Goal: Task Accomplishment & Management: Manage account settings

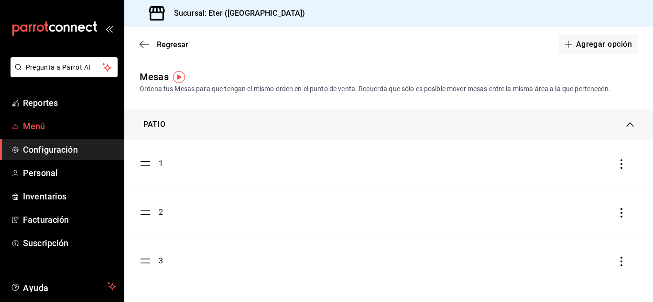
click at [43, 126] on span "Menú" at bounding box center [69, 126] width 93 height 13
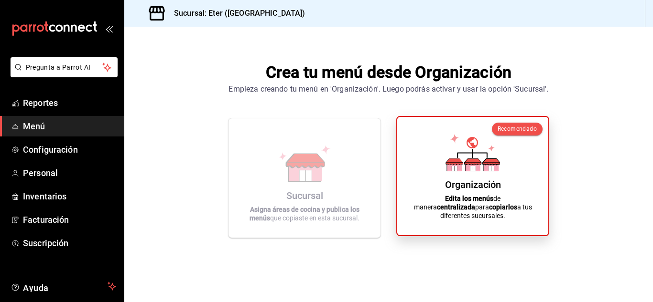
click at [478, 157] on icon at bounding box center [472, 152] width 54 height 37
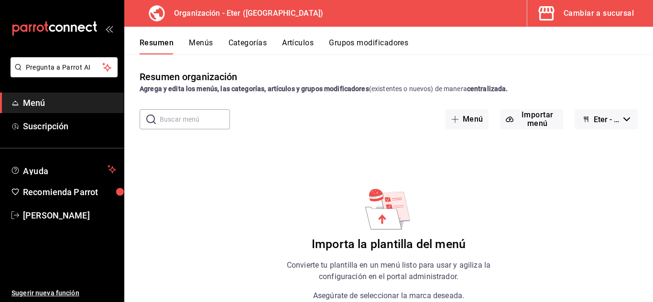
scroll to position [73, 0]
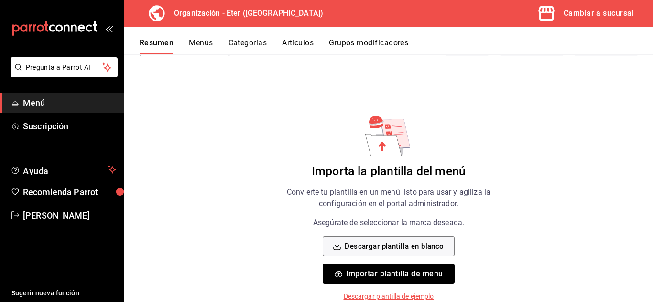
click at [397, 272] on button "Importar plantilla de menú" at bounding box center [387, 274] width 131 height 20
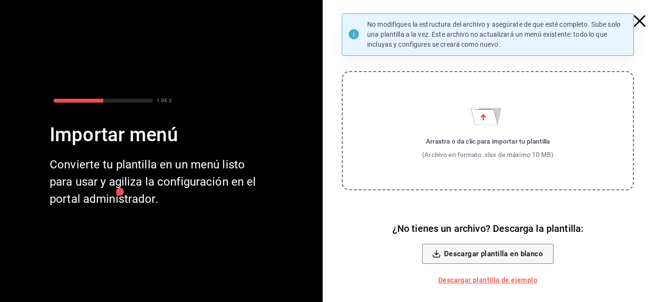
click at [471, 118] on icon "Importar menú" at bounding box center [488, 113] width 34 height 23
click at [0, 0] on input "Arrastra o da clic para importar tu plantilla (Archivo en formato .xlsx de máxi…" at bounding box center [0, 0] width 0 height 0
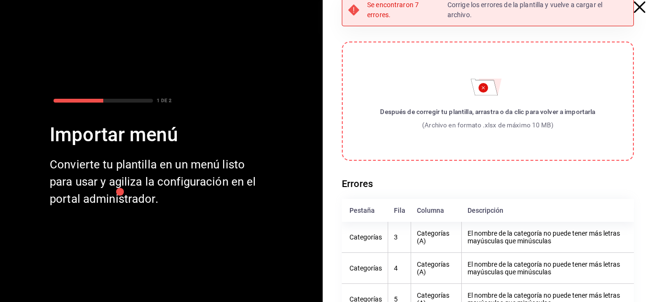
scroll to position [0, 0]
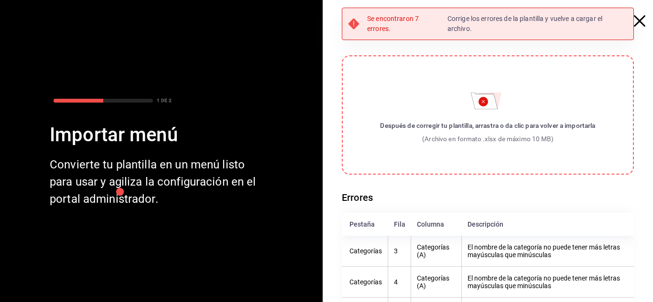
click at [478, 102] on circle "Importar menú" at bounding box center [483, 102] width 10 height 10
click at [0, 0] on input "Después de corregir tu plantilla, arrastra o da clic para volver a importarla (…" at bounding box center [0, 0] width 0 height 0
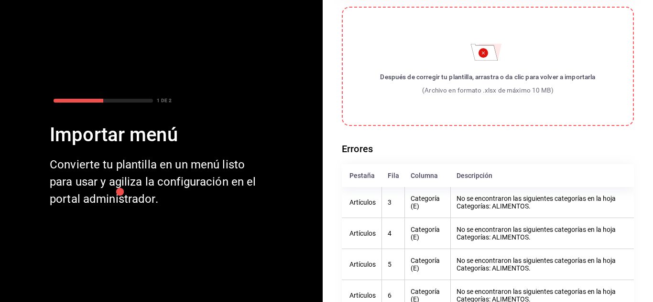
scroll to position [48, 0]
click at [428, 89] on div "(Archivo en formato .xlsx de máximo 10 MB)" at bounding box center [487, 91] width 215 height 10
click at [0, 0] on input "Después de corregir tu plantilla, arrastra o da clic para volver a importarla (…" at bounding box center [0, 0] width 0 height 0
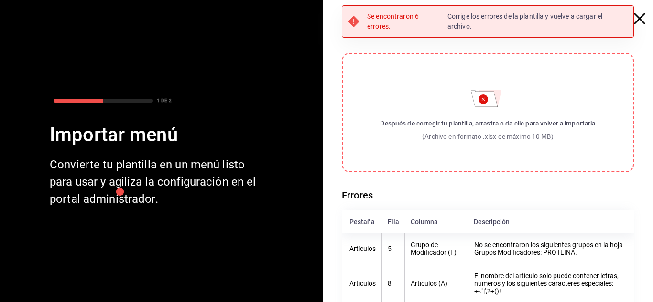
scroll to position [0, 0]
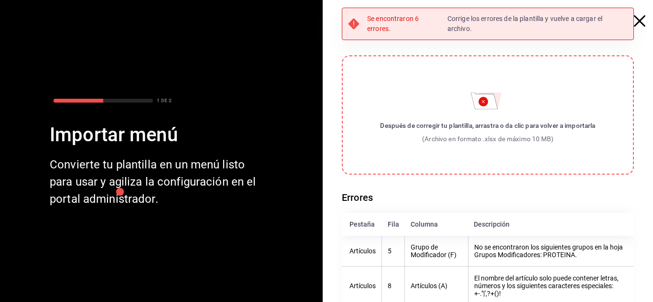
click at [638, 20] on span "button" at bounding box center [643, 20] width 17 height 11
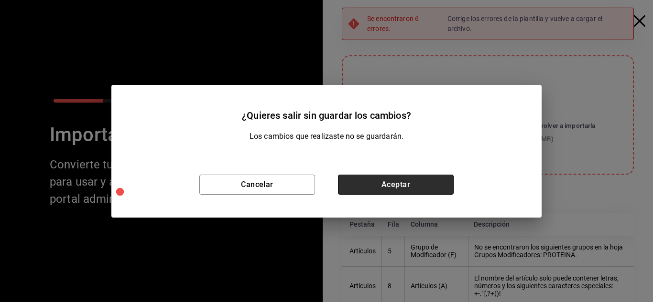
click at [398, 193] on button "Aceptar" at bounding box center [396, 185] width 116 height 20
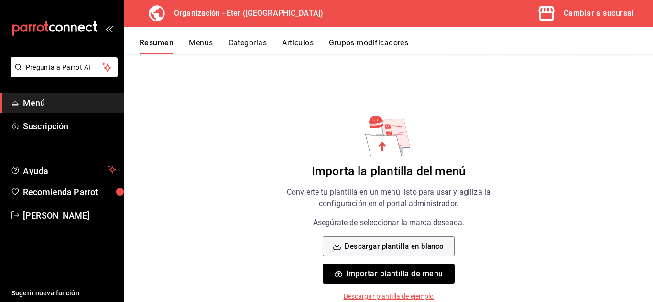
click at [356, 278] on button "Importar plantilla de menú" at bounding box center [387, 274] width 131 height 20
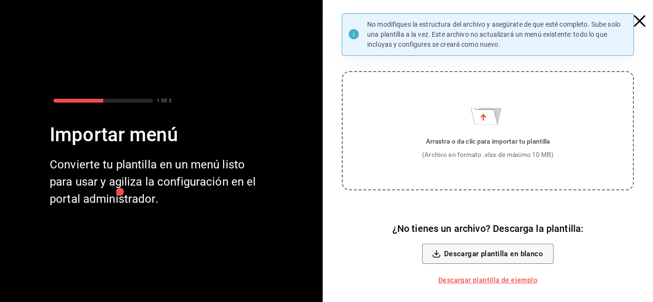
click at [472, 142] on div "Arrastra o da clic para importar tu plantilla" at bounding box center [487, 142] width 131 height 10
click at [0, 0] on input "Arrastra o da clic para importar tu plantilla (Archivo en formato .xlsx de máxi…" at bounding box center [0, 0] width 0 height 0
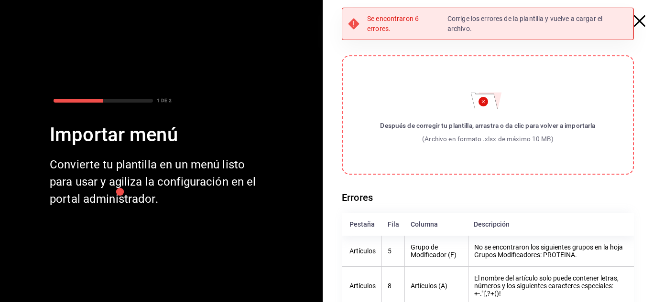
click at [462, 117] on label "Después de corregir tu plantilla, arrastra o da clic para volver a importarla (…" at bounding box center [488, 114] width 292 height 119
click at [0, 0] on input "Después de corregir tu plantilla, arrastra o da clic para volver a importarla (…" at bounding box center [0, 0] width 0 height 0
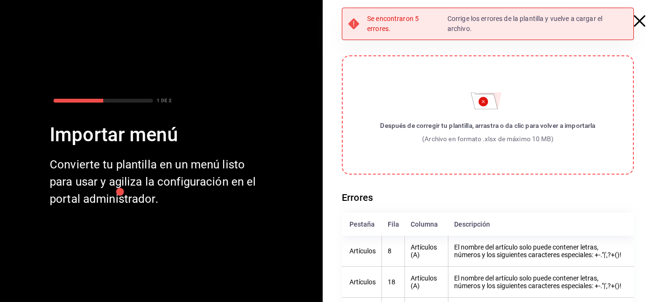
click at [478, 106] on circle "Importar menú" at bounding box center [483, 102] width 10 height 10
click at [0, 0] on input "Después de corregir tu plantilla, arrastra o da clic para volver a importarla (…" at bounding box center [0, 0] width 0 height 0
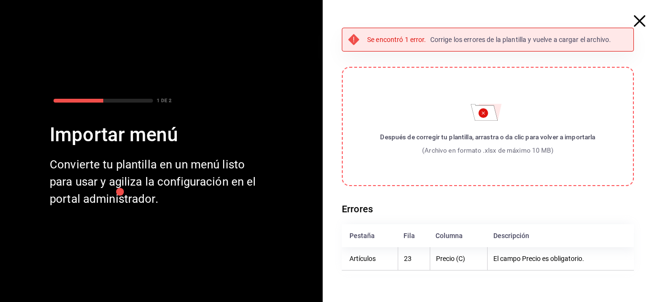
click at [468, 125] on label "Después de corregir tu plantilla, arrastra o da clic para volver a importarla (…" at bounding box center [488, 126] width 292 height 119
click at [0, 0] on input "Después de corregir tu plantilla, arrastra o da clic para volver a importarla (…" at bounding box center [0, 0] width 0 height 0
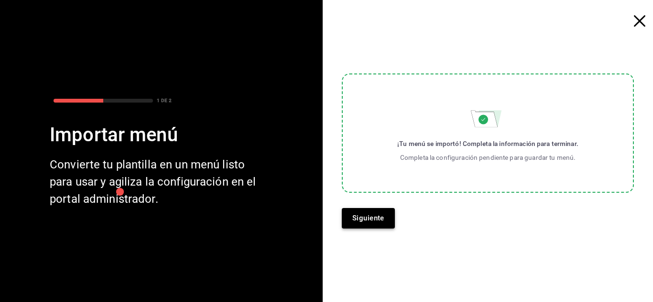
click at [360, 217] on button "Siguiente" at bounding box center [368, 218] width 53 height 20
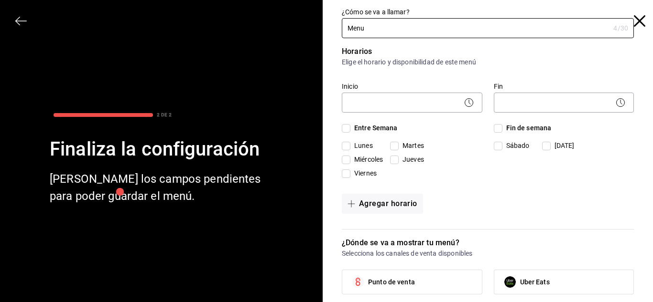
type input "Menu"
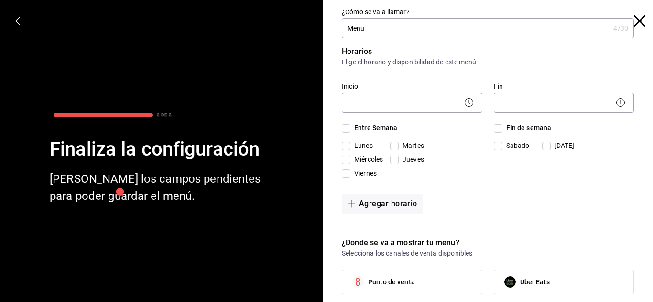
click at [574, 77] on div "Fin ​" at bounding box center [558, 93] width 152 height 45
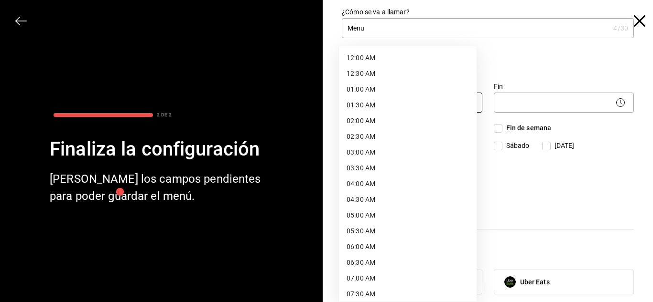
click at [355, 105] on body "Pregunta a Parrot AI Menú Suscripción Ayuda Recomienda Parrot [PERSON_NAME] Sug…" at bounding box center [326, 151] width 653 height 302
click at [510, 66] on div at bounding box center [326, 151] width 653 height 302
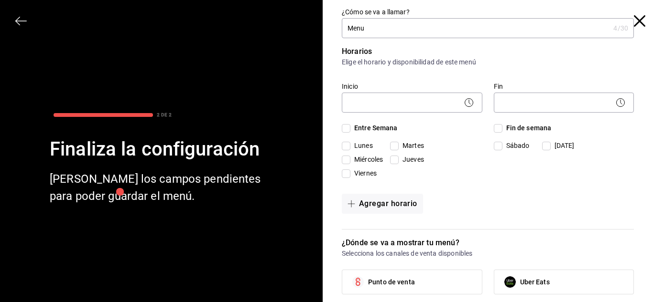
click at [342, 146] on input "Lunes" at bounding box center [346, 146] width 9 height 9
checkbox input "true"
click at [390, 147] on input "Martes" at bounding box center [394, 146] width 9 height 9
checkbox input "true"
click at [342, 162] on input "Miércoles" at bounding box center [346, 160] width 9 height 9
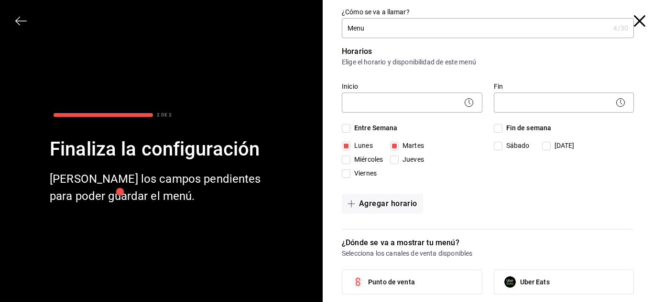
checkbox input "true"
click at [393, 158] on input "Jueves" at bounding box center [394, 160] width 9 height 9
checkbox input "true"
click at [342, 176] on input "Viernes" at bounding box center [346, 174] width 9 height 9
checkbox input "true"
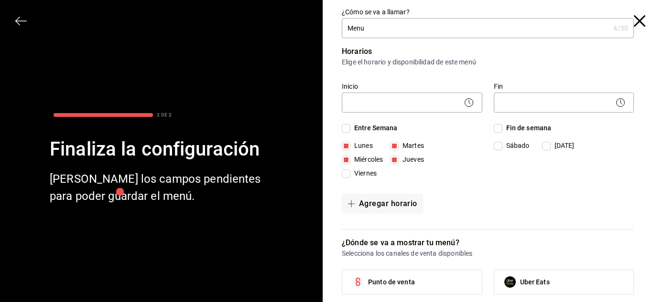
checkbox input "true"
click at [494, 132] on input "Fin de semana" at bounding box center [498, 128] width 9 height 9
checkbox input "true"
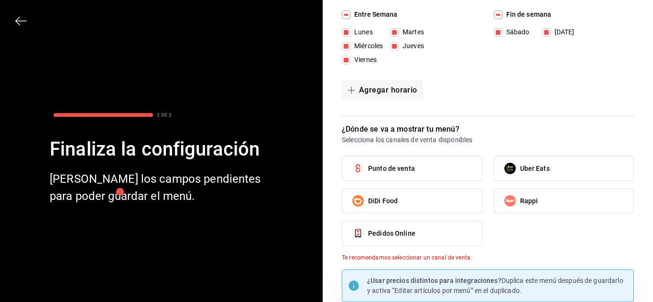
scroll to position [149, 0]
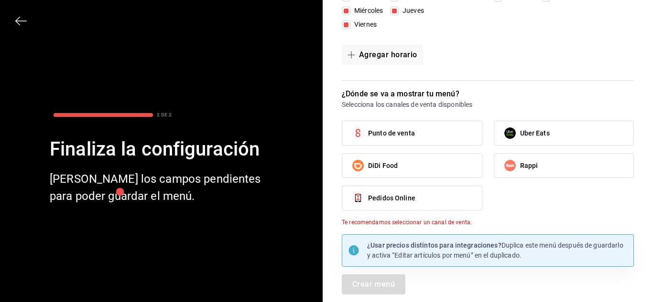
click at [445, 136] on label "Punto de venta" at bounding box center [412, 133] width 140 height 24
click at [368, 136] on input "Punto de venta" at bounding box center [358, 133] width 20 height 20
checkbox input "true"
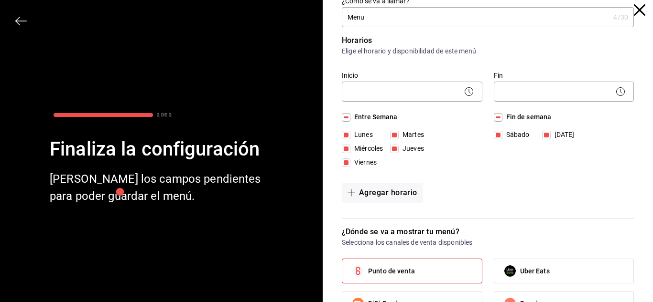
scroll to position [0, 0]
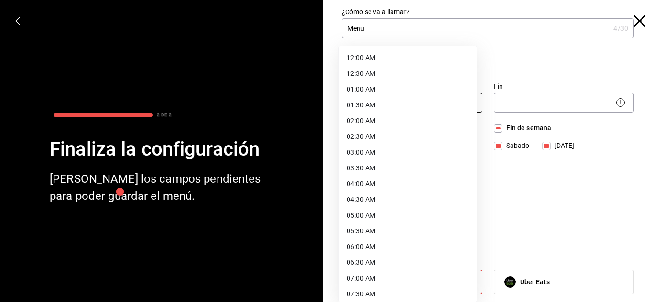
click at [445, 103] on body "Pregunta a Parrot AI Menú Suscripción Ayuda Recomienda Parrot [PERSON_NAME] Sug…" at bounding box center [326, 151] width 653 height 302
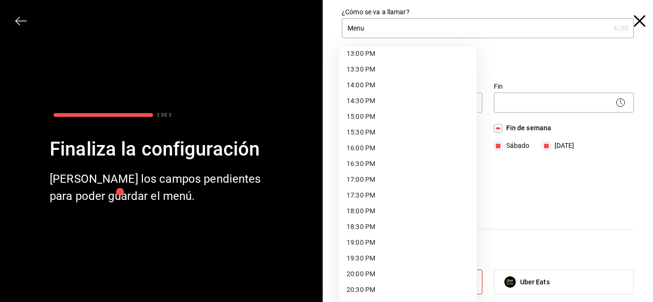
scroll to position [414, 0]
click at [397, 177] on li "17:00 PM" at bounding box center [408, 180] width 138 height 16
type input "17:00"
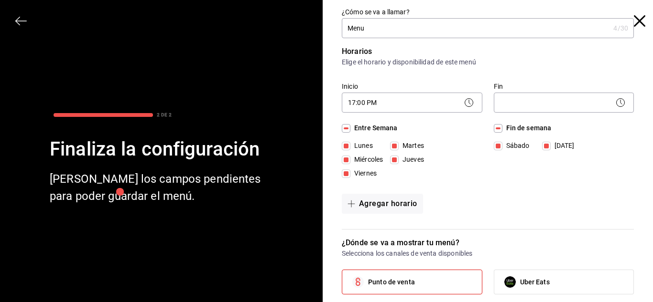
click at [530, 92] on div "​" at bounding box center [564, 101] width 140 height 25
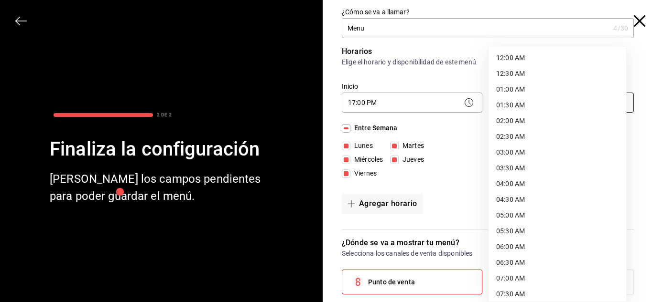
click at [540, 101] on body "Pregunta a Parrot AI Menú Suscripción Ayuda Recomienda Parrot [PERSON_NAME] Sug…" at bounding box center [326, 151] width 653 height 302
click at [536, 120] on li "02:00 AM" at bounding box center [557, 121] width 138 height 16
type input "02:00"
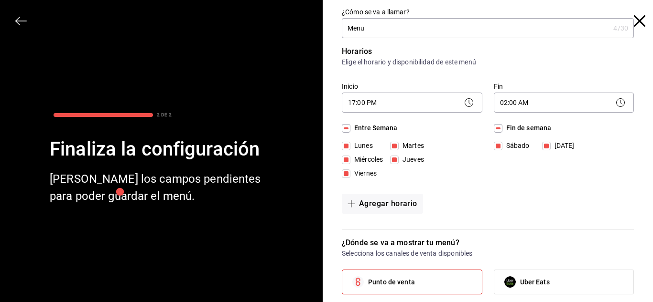
click at [541, 182] on div "Fin de semana [DATE][PERSON_NAME][DATE]" at bounding box center [564, 152] width 140 height 59
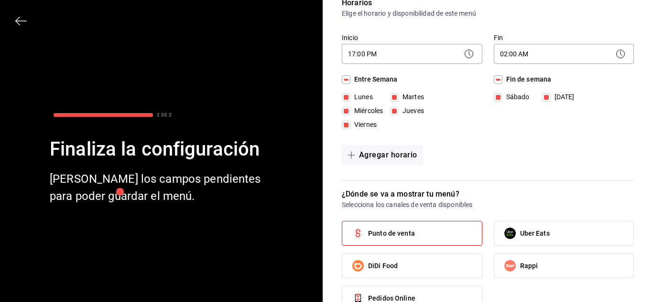
scroll to position [140, 0]
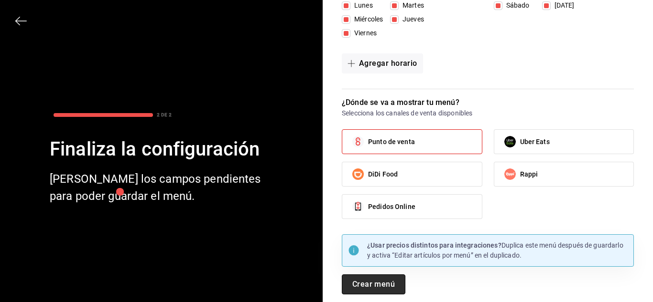
click at [359, 290] on button "Crear menú" at bounding box center [374, 285] width 64 height 20
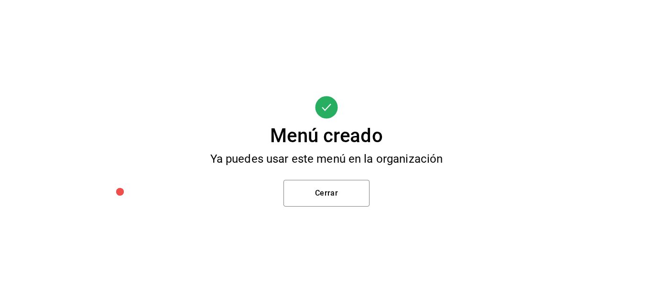
scroll to position [0, 0]
click at [333, 194] on button "Cerrar" at bounding box center [326, 193] width 86 height 27
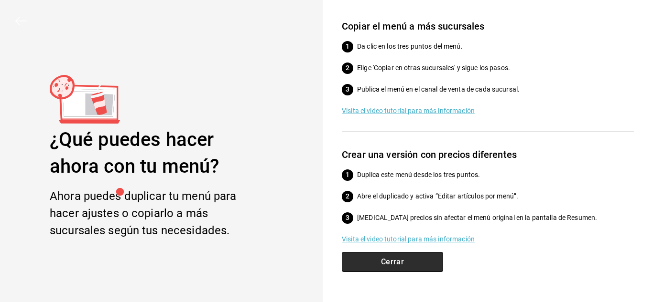
click at [378, 265] on button "Cerrar" at bounding box center [392, 262] width 101 height 20
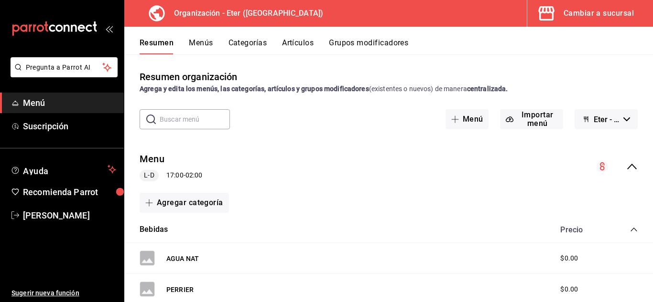
click at [211, 40] on button "Menús" at bounding box center [201, 46] width 24 height 16
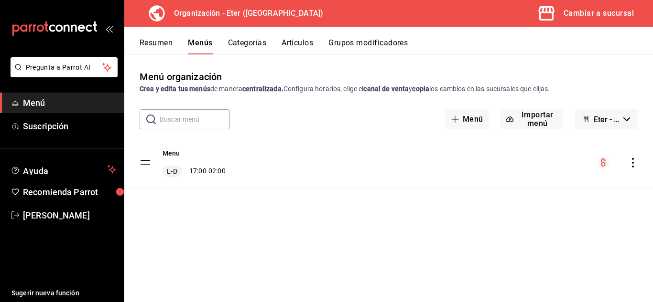
click at [155, 49] on button "Resumen" at bounding box center [156, 46] width 33 height 16
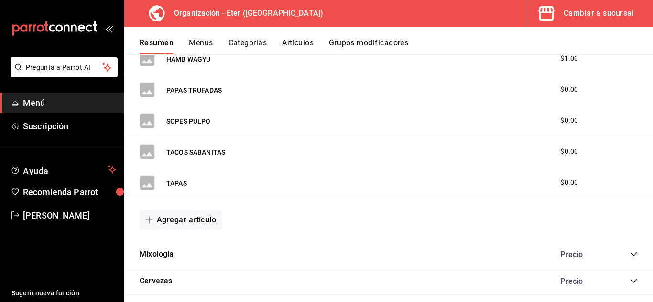
scroll to position [530, 0]
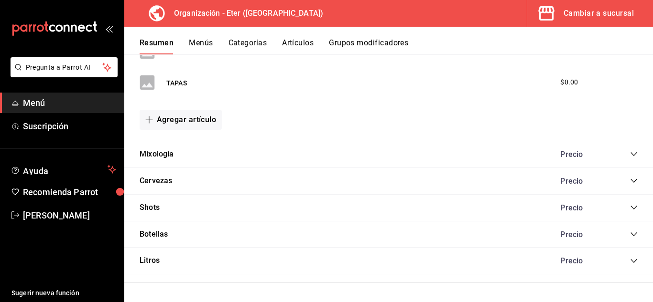
click at [630, 151] on icon "collapse-category-row" at bounding box center [634, 154] width 8 height 8
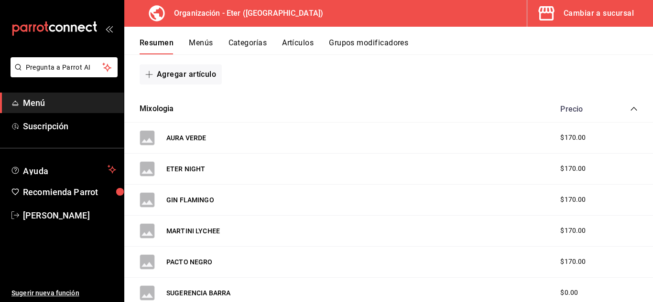
scroll to position [578, 0]
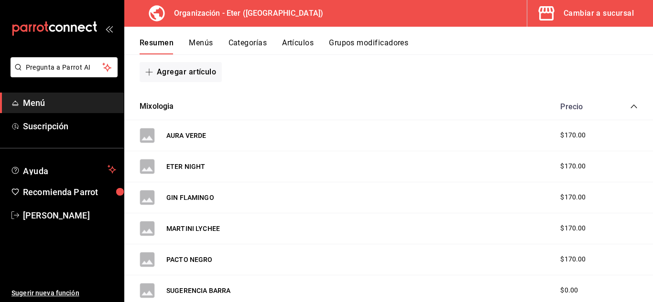
click at [630, 104] on icon "collapse-category-row" at bounding box center [634, 107] width 8 height 8
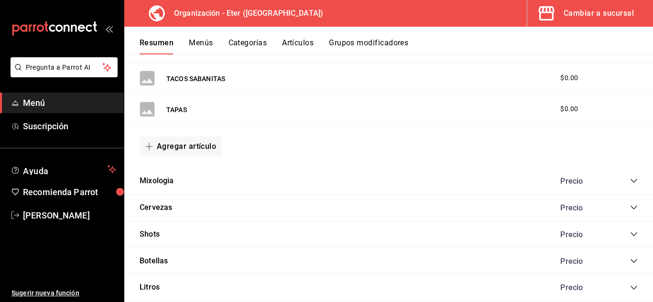
scroll to position [530, 0]
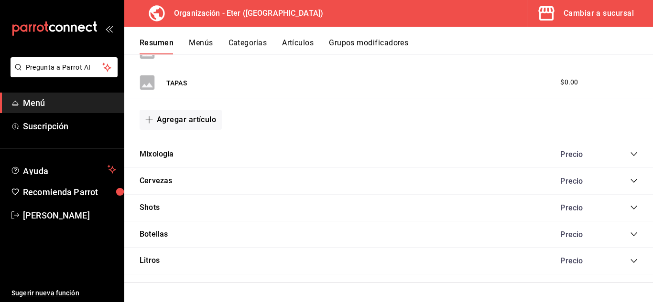
click at [630, 181] on div "Cervezas Precio" at bounding box center [388, 181] width 528 height 27
click at [630, 180] on icon "collapse-category-row" at bounding box center [634, 181] width 8 height 8
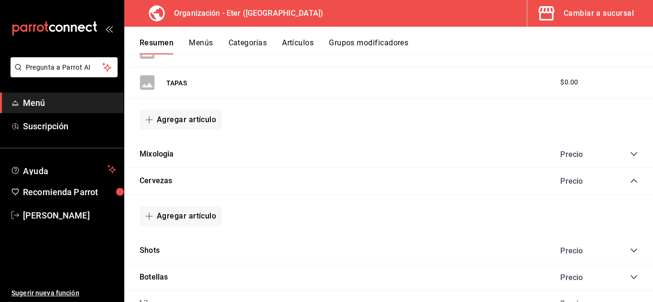
click at [630, 180] on icon "collapse-category-row" at bounding box center [634, 181] width 8 height 8
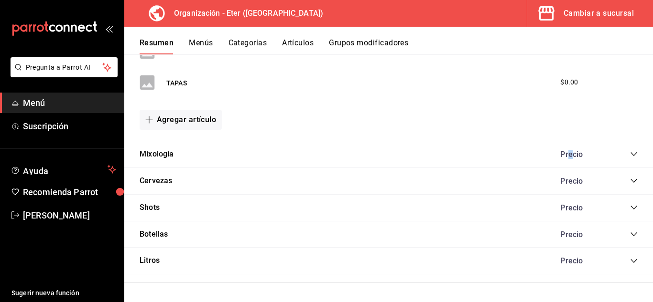
click at [563, 152] on div "Precio" at bounding box center [580, 154] width 61 height 9
click at [565, 155] on div "Precio" at bounding box center [580, 154] width 61 height 9
click at [630, 151] on icon "collapse-category-row" at bounding box center [634, 154] width 8 height 8
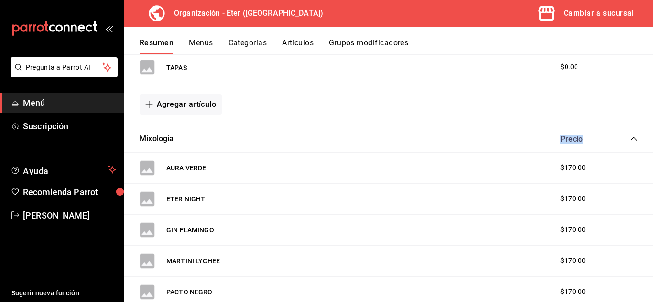
scroll to position [521, 0]
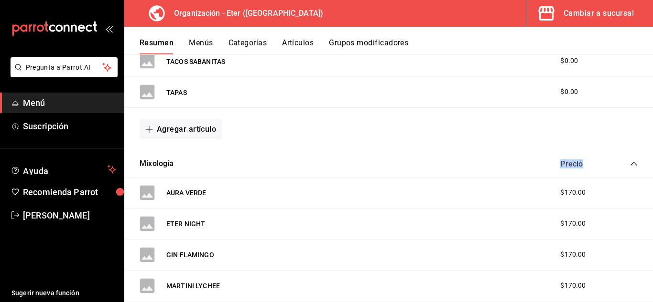
click at [630, 164] on icon "collapse-category-row" at bounding box center [634, 164] width 8 height 8
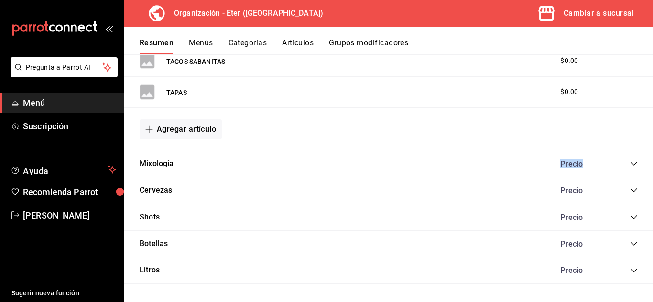
click at [630, 164] on icon "collapse-category-row" at bounding box center [634, 164] width 8 height 8
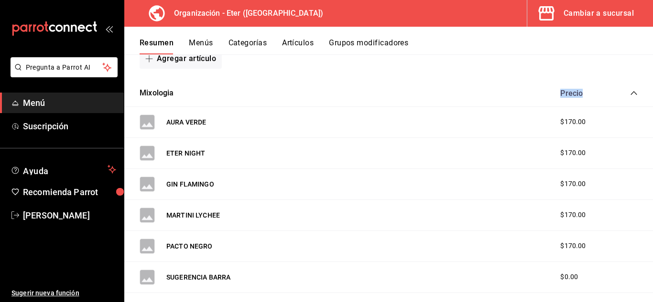
scroll to position [664, 0]
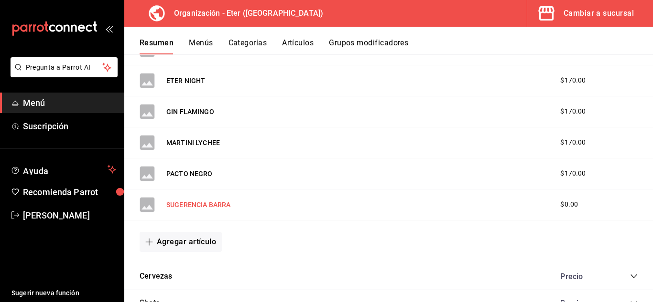
click at [214, 205] on button "SUGERENCIA BARRA" at bounding box center [198, 205] width 64 height 10
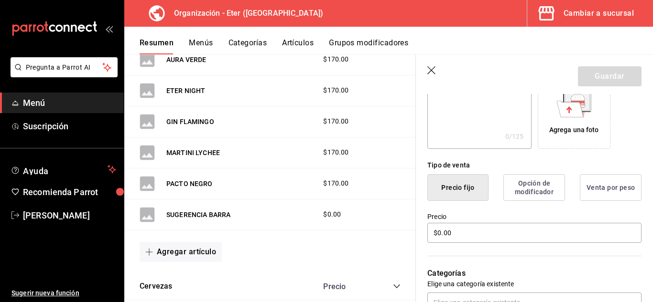
scroll to position [170, 0]
click at [529, 189] on button "Opción de modificador" at bounding box center [534, 188] width 62 height 27
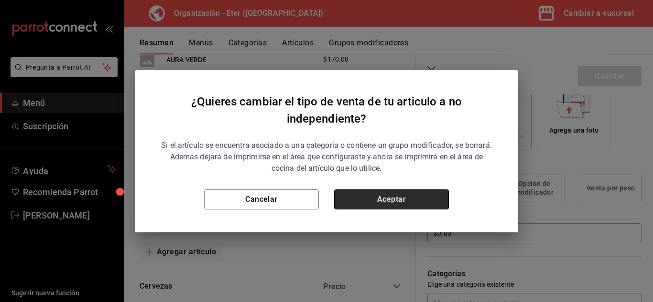
click at [378, 194] on button "Aceptar" at bounding box center [391, 200] width 115 height 20
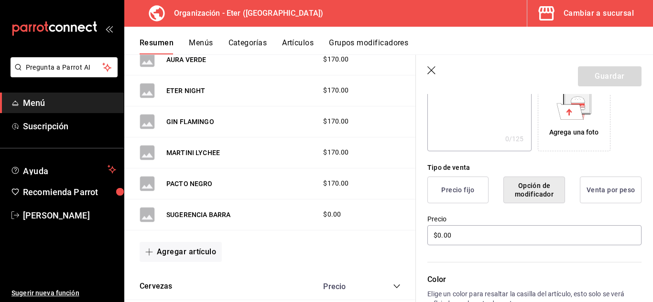
scroll to position [165, 0]
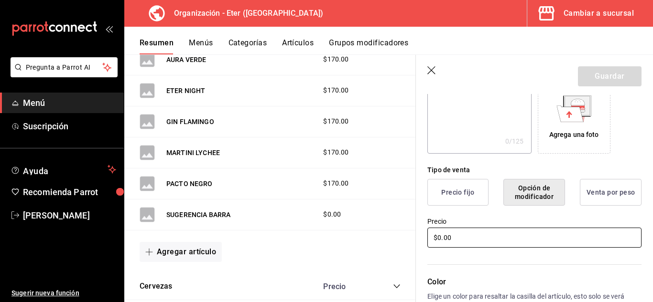
click at [498, 236] on input "$0.00" at bounding box center [534, 238] width 214 height 20
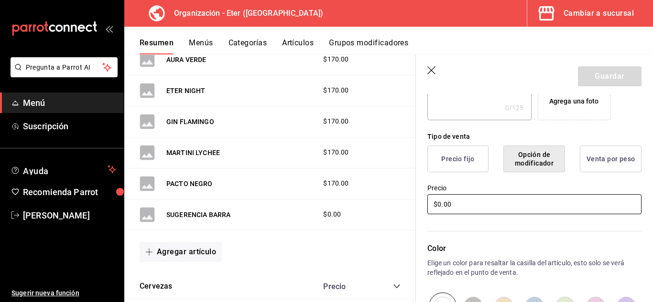
scroll to position [199, 0]
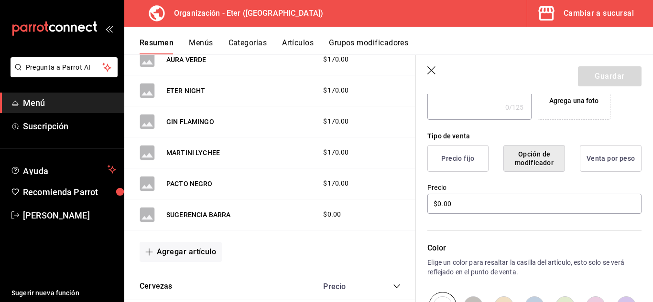
click at [612, 158] on button "Venta por peso" at bounding box center [610, 158] width 62 height 27
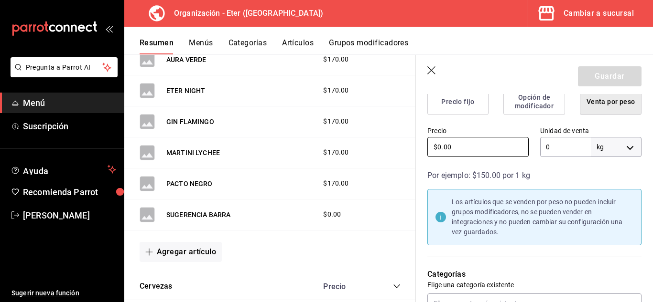
scroll to position [256, 0]
click at [483, 148] on input "$0.00" at bounding box center [477, 148] width 101 height 20
click at [468, 108] on button "Precio fijo" at bounding box center [457, 102] width 61 height 27
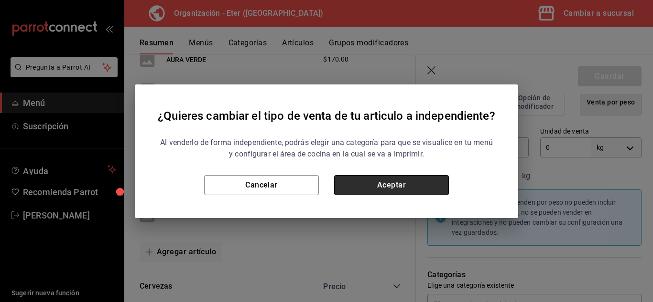
click at [403, 190] on button "Aceptar" at bounding box center [391, 185] width 115 height 20
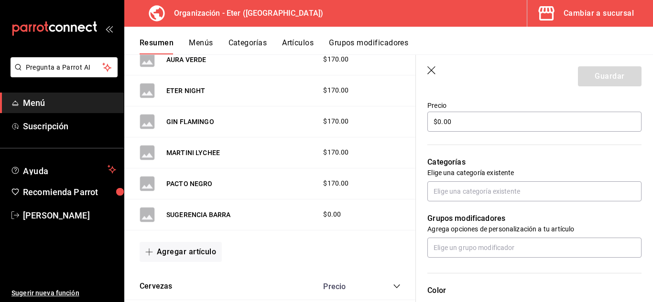
scroll to position [279, 0]
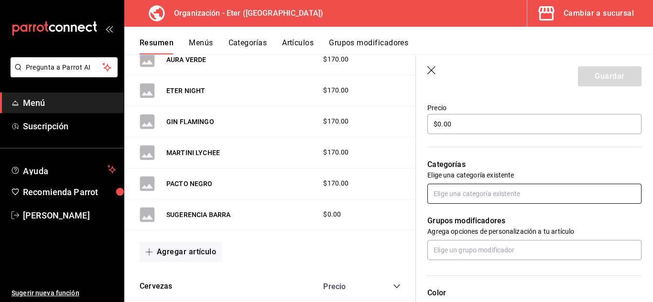
click at [513, 192] on input "text" at bounding box center [534, 194] width 214 height 20
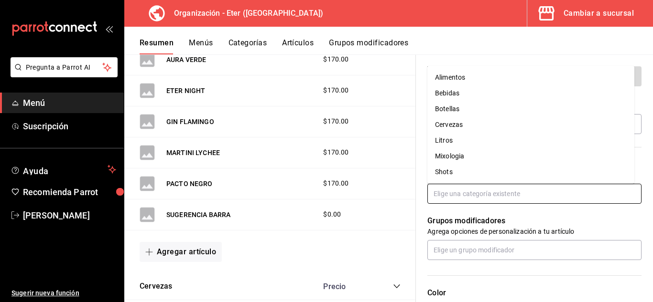
click at [465, 155] on li "Mixologia" at bounding box center [530, 157] width 207 height 16
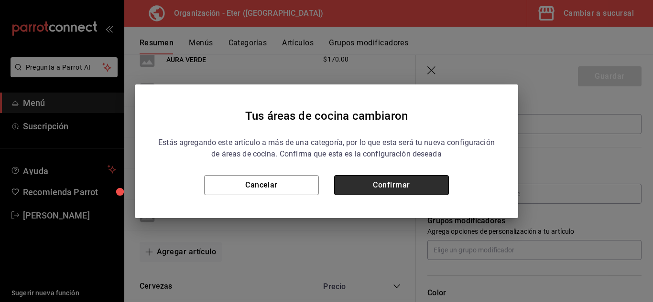
click at [426, 187] on button "Confirmar" at bounding box center [391, 185] width 115 height 20
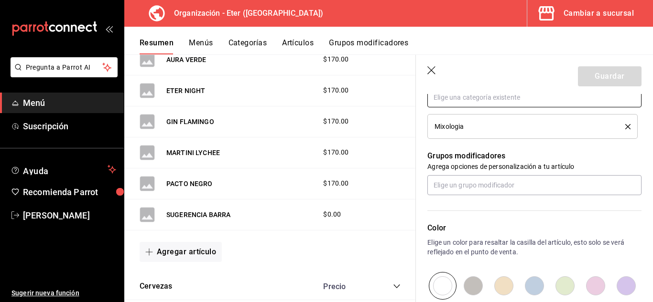
scroll to position [376, 0]
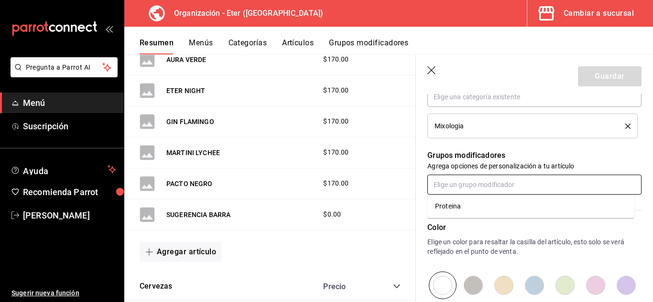
click at [511, 178] on input "text" at bounding box center [534, 185] width 214 height 20
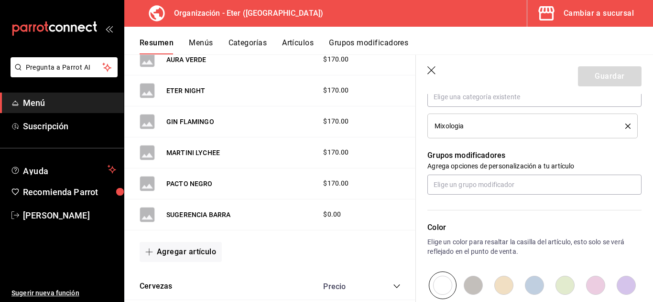
click at [551, 150] on p "Grupos modificadores" at bounding box center [534, 155] width 214 height 11
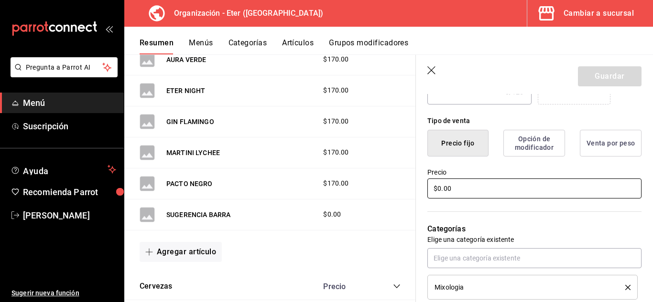
scroll to position [214, 0]
click at [455, 184] on input "$0.00" at bounding box center [534, 189] width 214 height 20
type input "$0.00"
type input "$170.00"
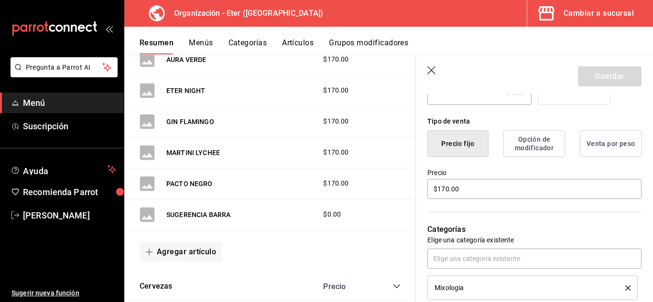
click at [447, 204] on div "Categorías Elige una categoría existente Mixologia" at bounding box center [528, 251] width 225 height 100
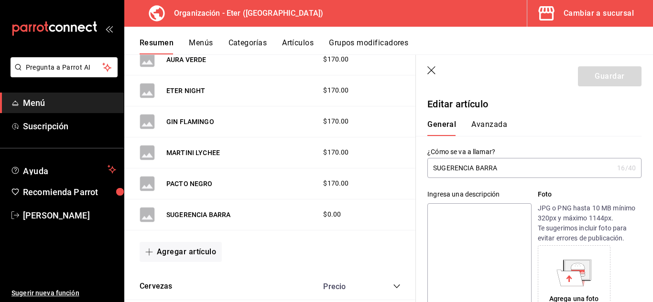
scroll to position [0, 0]
click at [517, 145] on div "¿Cómo se va a llamar? SUGERENCIA BARRA 16 /40 ¿Cómo se va a llamar?" at bounding box center [528, 158] width 225 height 42
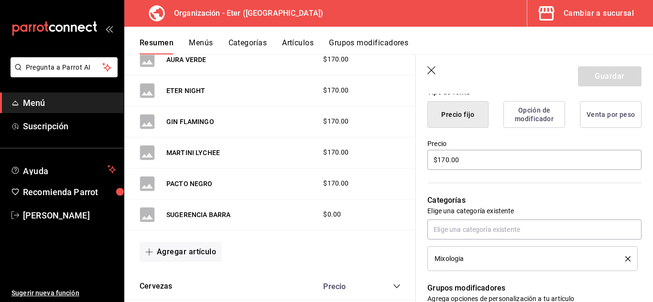
scroll to position [203, 0]
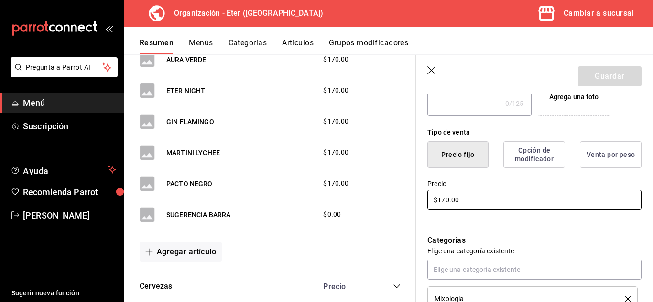
click at [480, 205] on input "$170.00" at bounding box center [534, 200] width 214 height 20
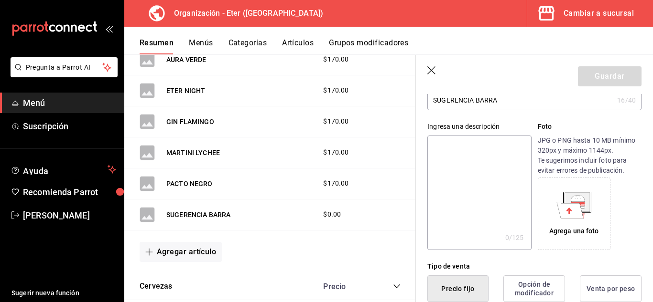
click at [587, 79] on div "Guardar" at bounding box center [610, 76] width 64 height 20
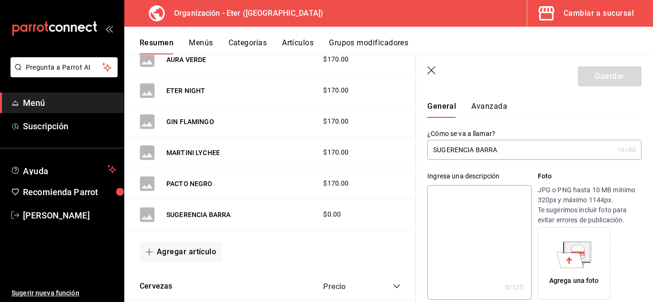
scroll to position [0, 0]
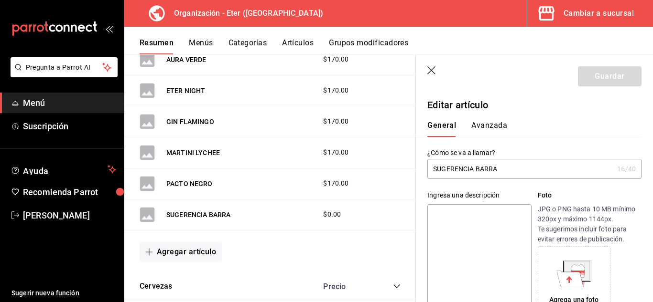
click at [506, 122] on div "General [PERSON_NAME]" at bounding box center [528, 129] width 203 height 16
click at [492, 126] on button "Avanzada" at bounding box center [489, 129] width 36 height 16
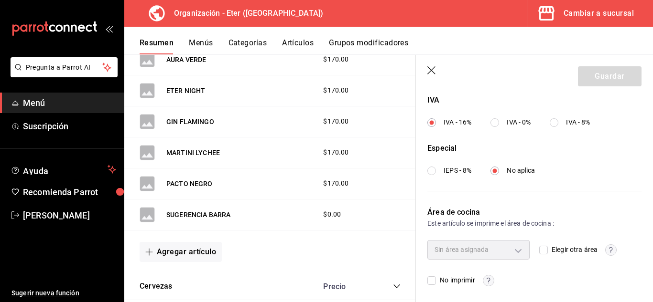
scroll to position [373, 0]
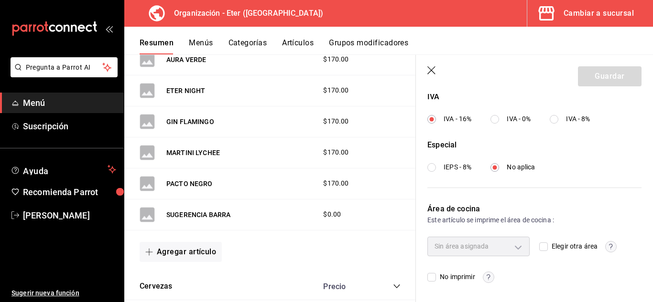
click at [431, 75] on icon "button" at bounding box center [432, 71] width 10 height 10
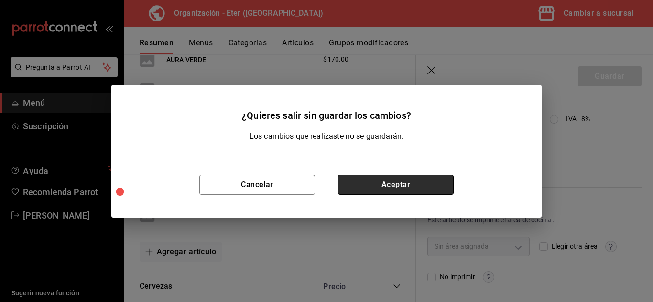
click at [366, 188] on button "Aceptar" at bounding box center [396, 185] width 116 height 20
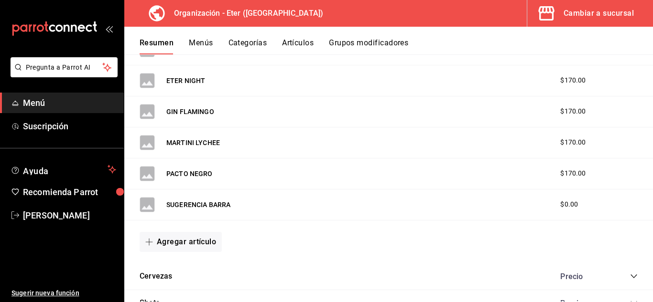
click at [564, 207] on span "$0.00" at bounding box center [569, 205] width 18 height 10
click at [227, 202] on button "SUGERENCIA BARRA" at bounding box center [198, 205] width 64 height 10
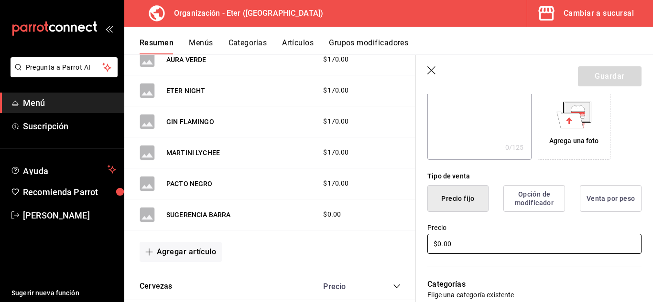
click at [462, 246] on input "$0.00" at bounding box center [534, 244] width 214 height 20
click at [439, 245] on input "$0.00" at bounding box center [534, 244] width 214 height 20
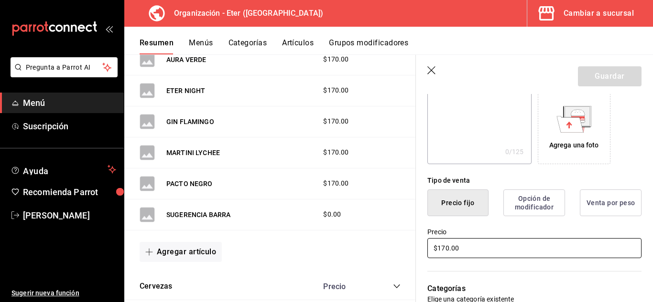
scroll to position [154, 0]
type input "$170.00"
click at [433, 69] on icon "button" at bounding box center [432, 71] width 10 height 10
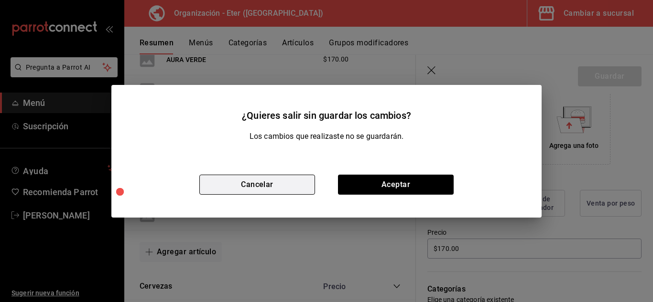
click at [241, 188] on button "Cancelar" at bounding box center [257, 185] width 116 height 20
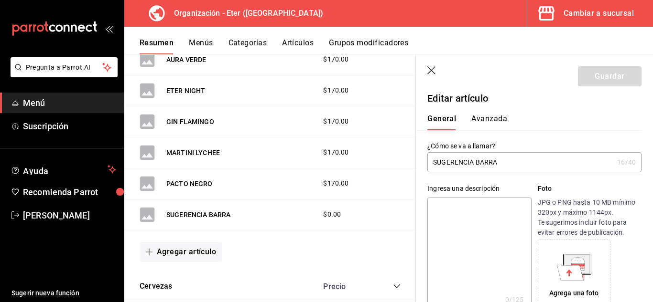
scroll to position [6, 0]
click at [603, 79] on div "Guardar" at bounding box center [610, 76] width 64 height 20
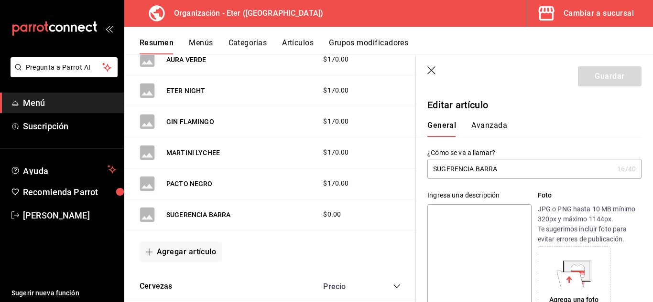
click at [494, 125] on button "Avanzada" at bounding box center [489, 129] width 36 height 16
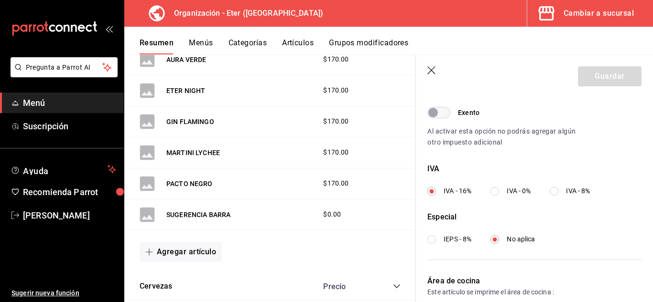
scroll to position [311, 0]
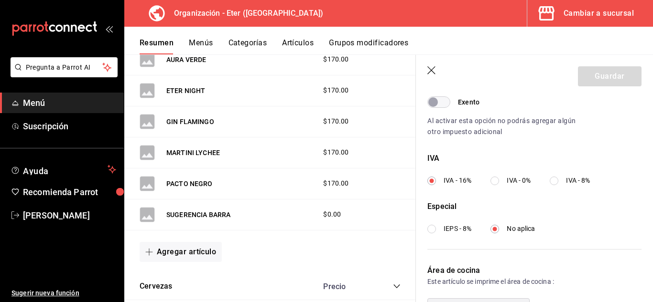
click at [442, 225] on label "IEPS - 8%" at bounding box center [449, 229] width 44 height 10
click at [436, 225] on input "IEPS - 8%" at bounding box center [431, 229] width 9 height 9
radio input "true"
radio input "false"
radio input "true"
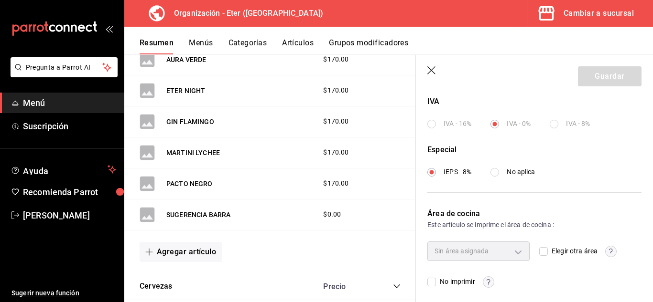
scroll to position [373, 0]
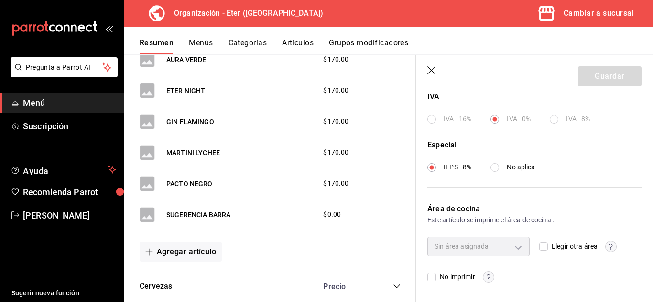
click at [539, 249] on input "Elegir otra área" at bounding box center [543, 247] width 9 height 9
click at [515, 248] on body "Pregunta a Parrot AI Menú Suscripción Ayuda Recomienda Parrot [PERSON_NAME] Sug…" at bounding box center [326, 151] width 653 height 302
click at [550, 279] on div at bounding box center [326, 151] width 653 height 302
click at [540, 246] on input "Elegir otra área" at bounding box center [543, 247] width 9 height 9
checkbox input "false"
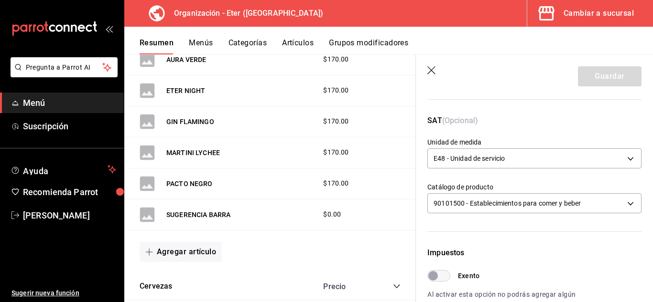
scroll to position [0, 0]
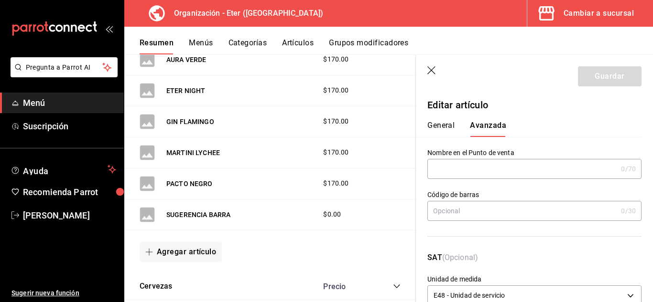
click at [431, 72] on icon "button" at bounding box center [432, 71] width 10 height 10
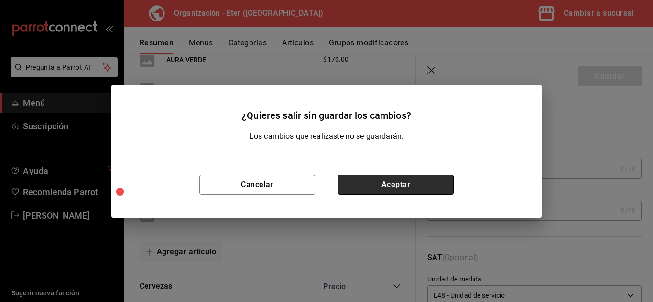
click at [398, 180] on button "Aceptar" at bounding box center [396, 185] width 116 height 20
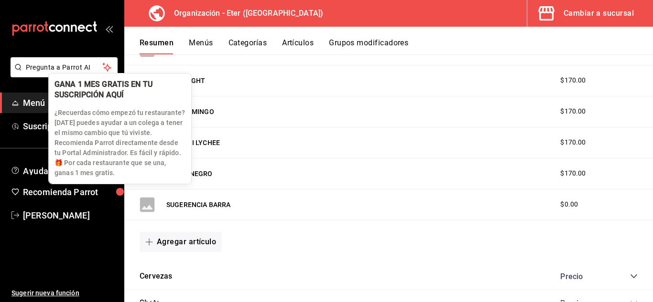
click at [118, 193] on div "button" at bounding box center [120, 192] width 10 height 10
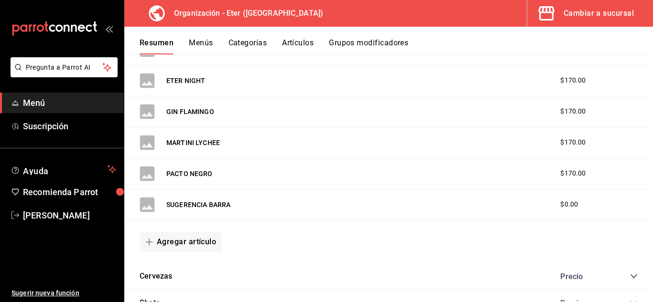
click at [614, 15] on div "Cambiar a sucursal" at bounding box center [598, 13] width 70 height 13
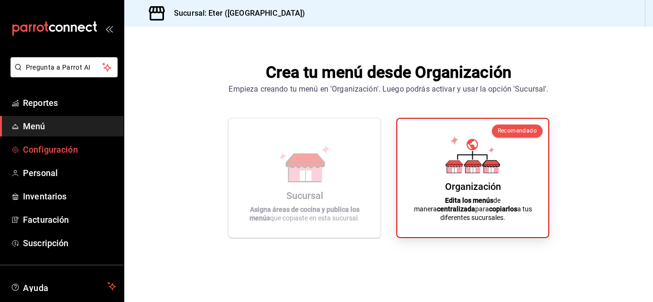
click at [53, 151] on span "Configuración" at bounding box center [69, 149] width 93 height 13
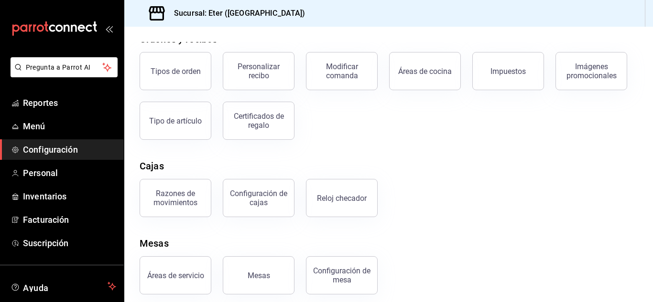
scroll to position [182, 0]
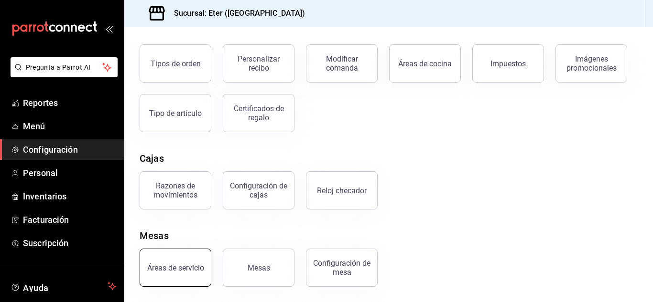
click at [187, 264] on div "Áreas de servicio" at bounding box center [175, 268] width 57 height 9
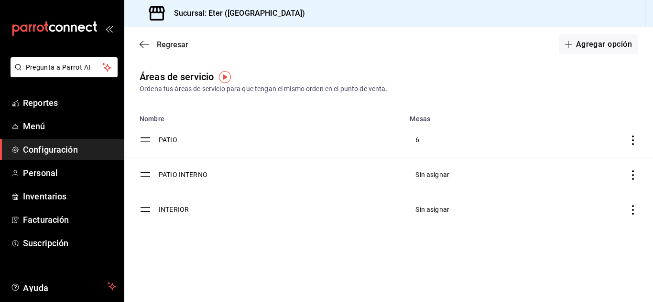
click at [141, 44] on icon "button" at bounding box center [145, 44] width 10 height 9
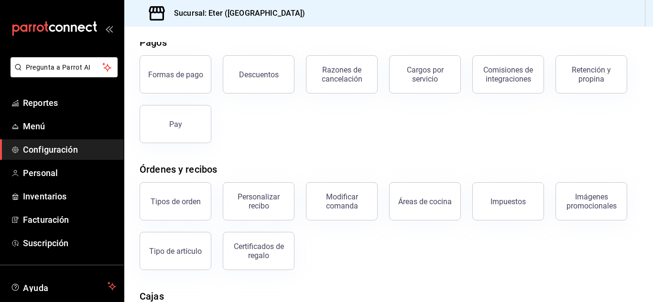
scroll to position [44, 0]
click at [429, 203] on div "Áreas de cocina" at bounding box center [425, 201] width 54 height 9
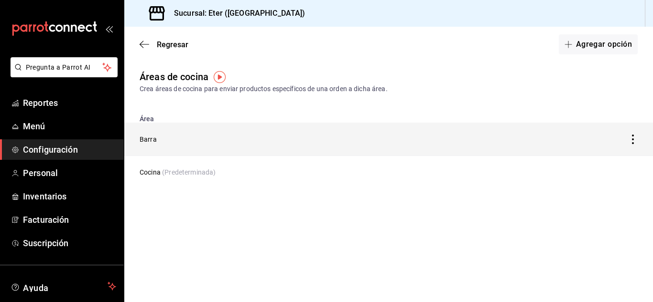
click at [632, 141] on icon "discountsTable" at bounding box center [633, 140] width 10 height 10
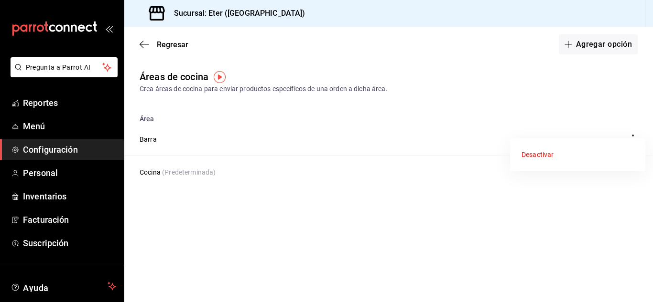
drag, startPoint x: 543, startPoint y: 249, endPoint x: 451, endPoint y: 223, distance: 95.0
click at [527, 245] on div at bounding box center [326, 151] width 653 height 302
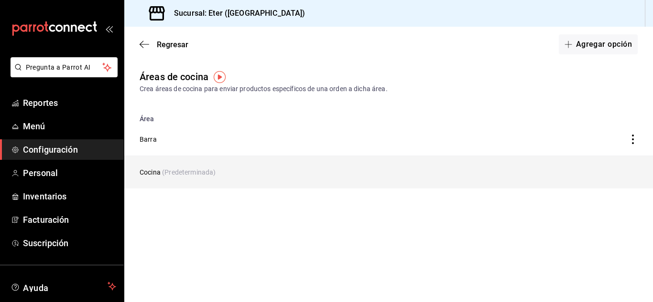
click at [199, 172] on span "(Predeterminada)" at bounding box center [189, 173] width 54 height 8
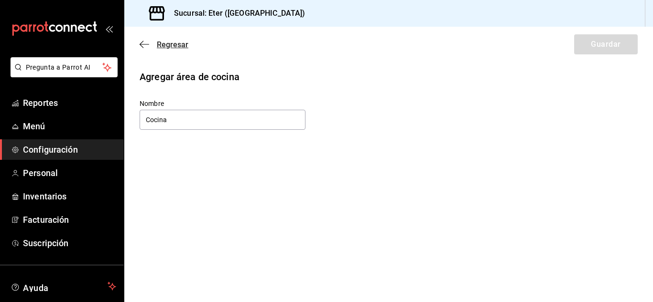
click at [140, 45] on icon "button" at bounding box center [145, 44] width 10 height 9
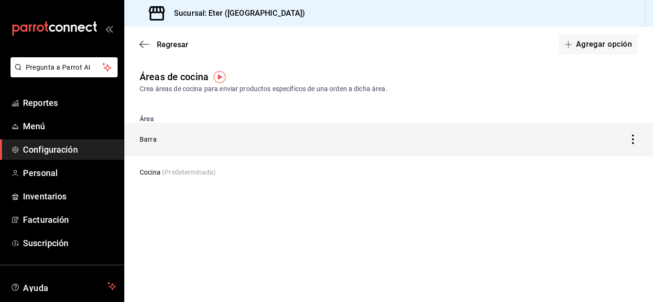
click at [151, 143] on td "Barra" at bounding box center [319, 139] width 391 height 33
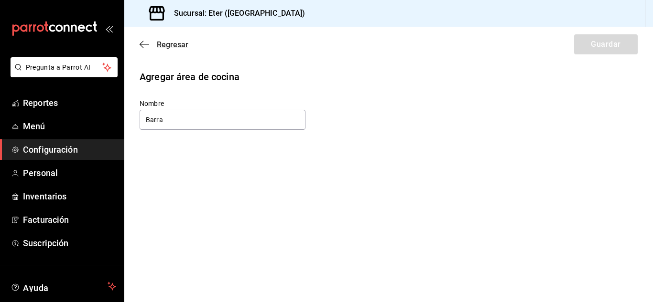
click at [144, 43] on icon "button" at bounding box center [145, 44] width 10 height 9
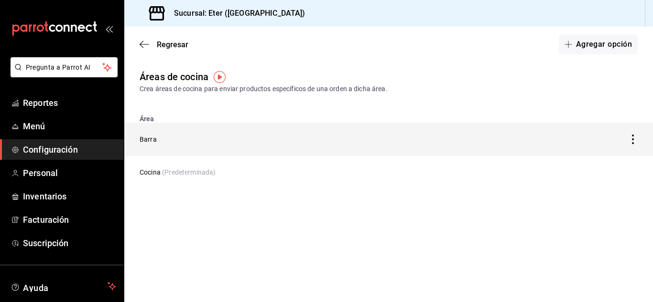
click at [635, 137] on icon "discountsTable" at bounding box center [633, 140] width 10 height 10
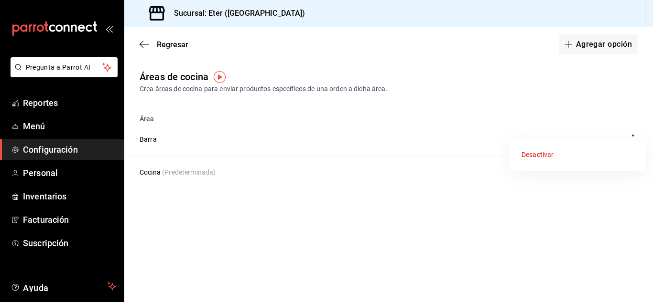
click at [495, 250] on div at bounding box center [326, 151] width 653 height 302
click at [45, 126] on span "Menú" at bounding box center [69, 126] width 93 height 13
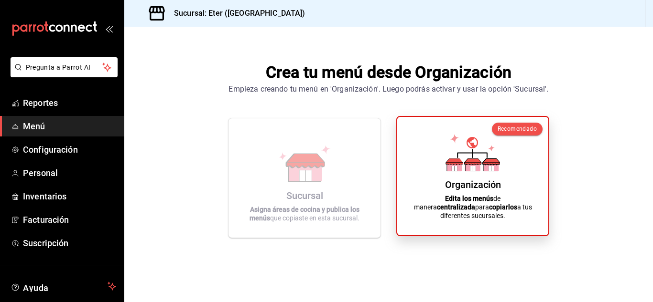
click at [428, 179] on div "Organización Edita los menús de manera centralizada para copiarlos a tus difere…" at bounding box center [472, 176] width 128 height 103
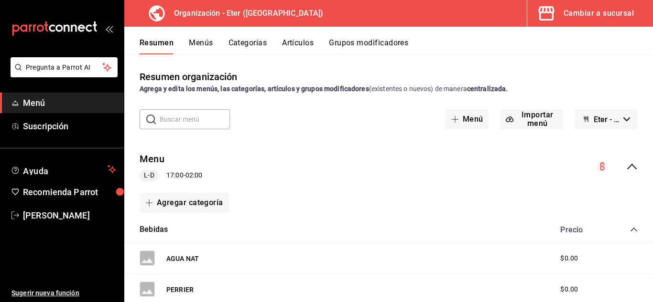
scroll to position [96, 0]
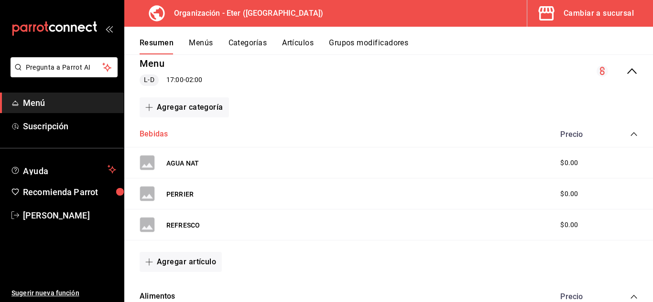
click at [160, 133] on button "Bebidas" at bounding box center [154, 134] width 28 height 11
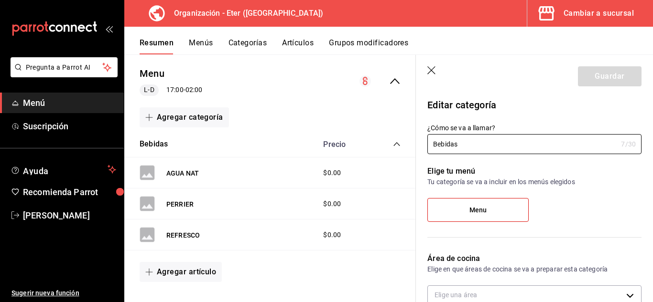
click at [492, 214] on label "Menu" at bounding box center [478, 210] width 100 height 23
click at [0, 0] on input "Menu" at bounding box center [0, 0] width 0 height 0
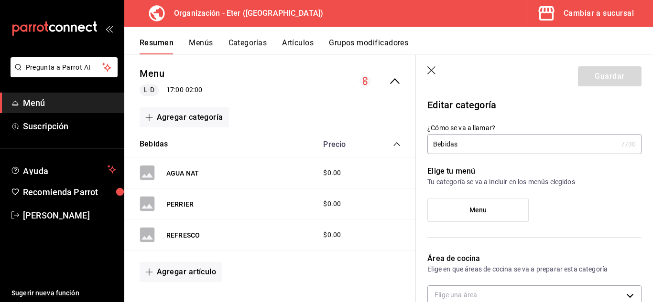
click at [492, 214] on label "Menu" at bounding box center [478, 210] width 100 height 23
click at [0, 0] on input "Menu" at bounding box center [0, 0] width 0 height 0
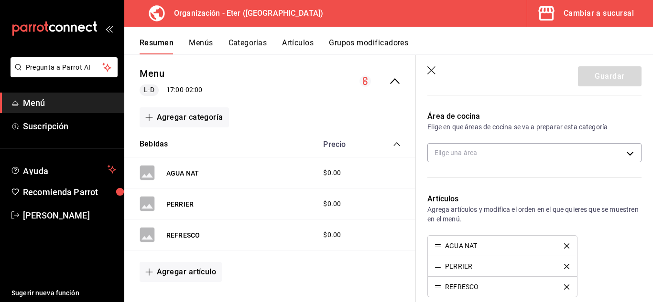
scroll to position [143, 0]
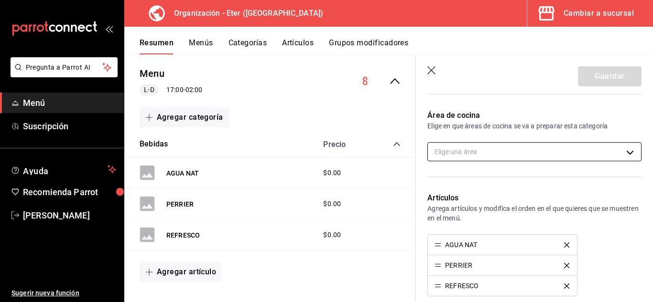
click at [542, 150] on body "Pregunta a Parrot AI Menú Suscripción Ayuda Recomienda Parrot [PERSON_NAME] Sug…" at bounding box center [326, 151] width 653 height 302
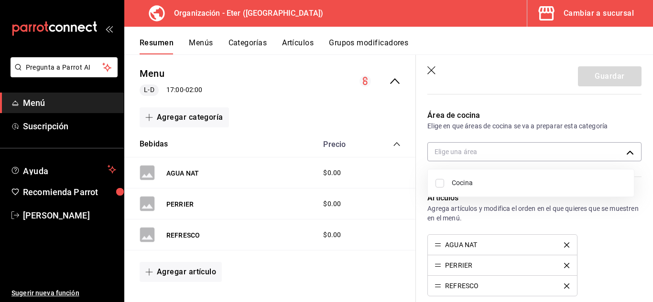
click at [450, 181] on li "Cocina" at bounding box center [531, 183] width 206 height 20
type input "e71730b3-3940-4c0f-9a15-43184c5c0fa4"
checkbox input "true"
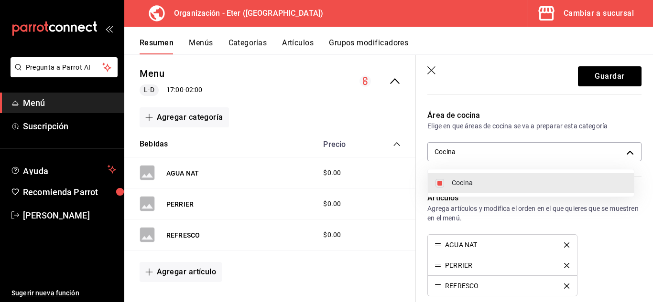
click at [450, 181] on li "Cocina" at bounding box center [531, 183] width 206 height 20
checkbox input "false"
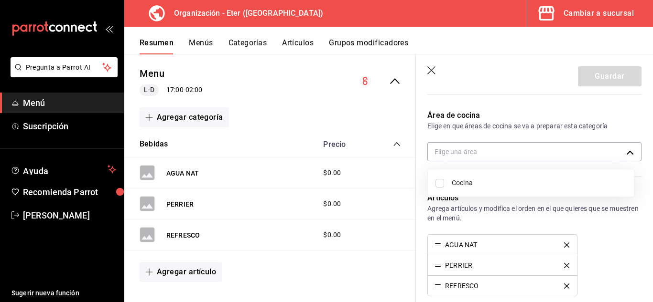
click at [607, 266] on div at bounding box center [326, 151] width 653 height 302
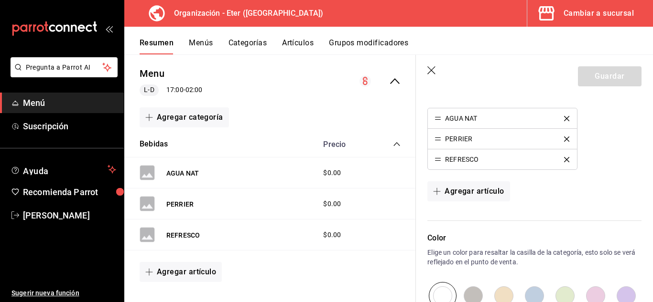
scroll to position [287, 0]
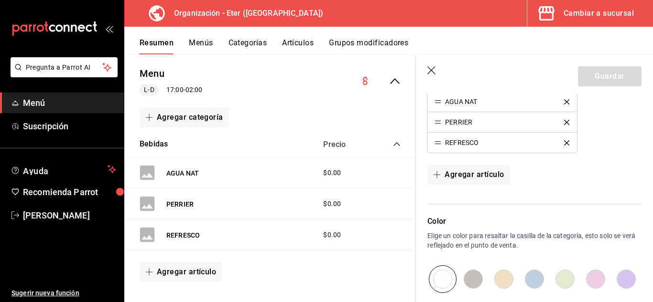
click at [429, 71] on icon "button" at bounding box center [432, 71] width 10 height 10
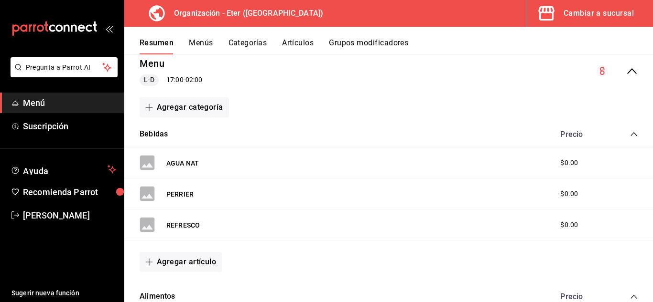
click at [388, 44] on button "Grupos modificadores" at bounding box center [368, 46] width 79 height 16
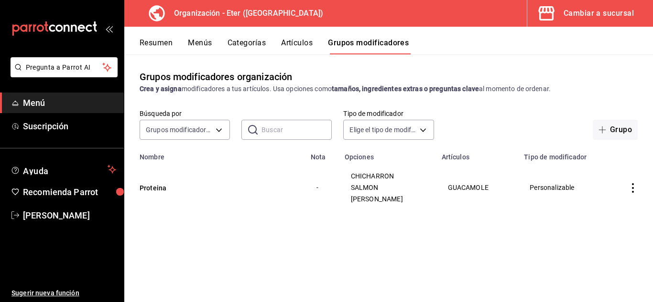
click at [301, 44] on button "Artículos" at bounding box center [297, 46] width 32 height 16
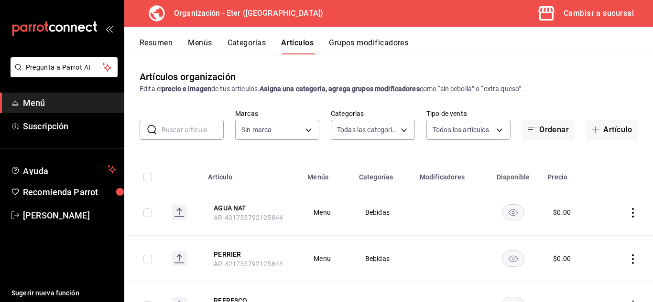
type input "7be2e07d-27b2-484b-b2ec-b2c2615c82dd,d026750c-cc90-43bf-83ce-ea487aec08f8,09b9e…"
type input "256e6d8c-b640-4bcd-9640-ceff5948dd87"
click at [254, 42] on button "Categorías" at bounding box center [246, 46] width 39 height 16
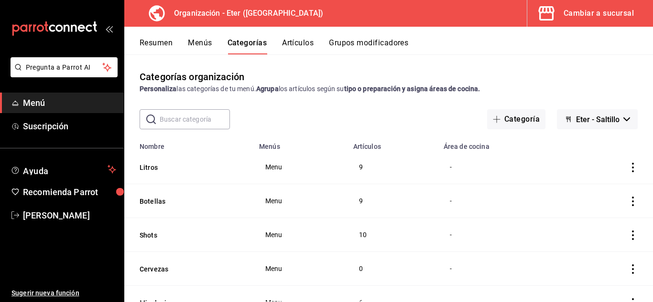
click at [171, 38] on div "Resumen Menús Categorías Artículos Grupos modificadores" at bounding box center [388, 41] width 528 height 28
click at [167, 42] on button "Resumen" at bounding box center [156, 46] width 33 height 16
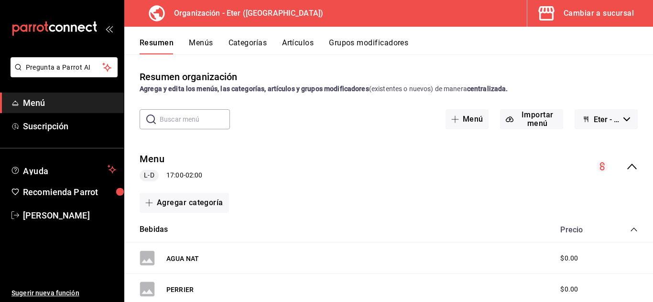
click at [598, 116] on span "Eter - Saltillo" at bounding box center [606, 119] width 26 height 9
click at [598, 116] on div at bounding box center [326, 151] width 653 height 302
click at [584, 13] on div "Cambiar a sucursal" at bounding box center [598, 13] width 70 height 13
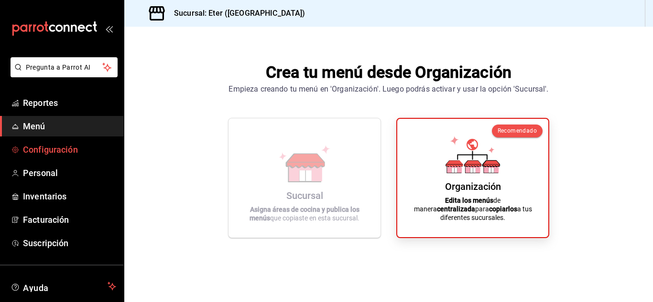
click at [69, 155] on span "Configuración" at bounding box center [69, 149] width 93 height 13
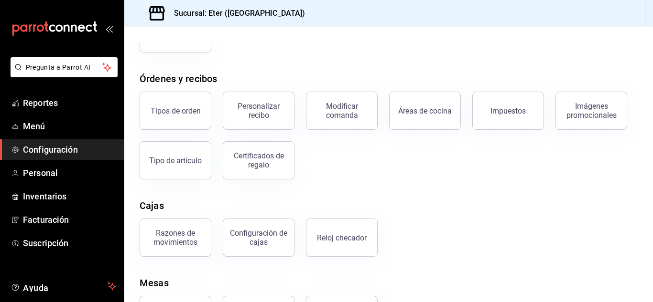
scroll to position [143, 0]
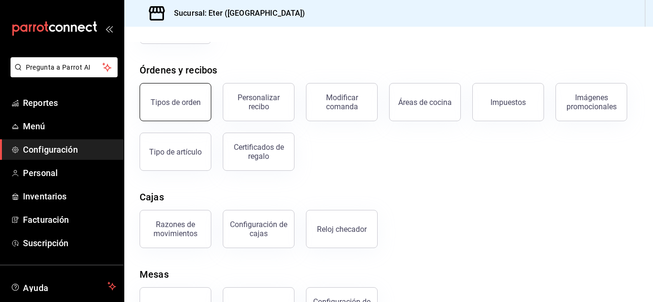
click at [179, 113] on button "Tipos de orden" at bounding box center [176, 102] width 72 height 38
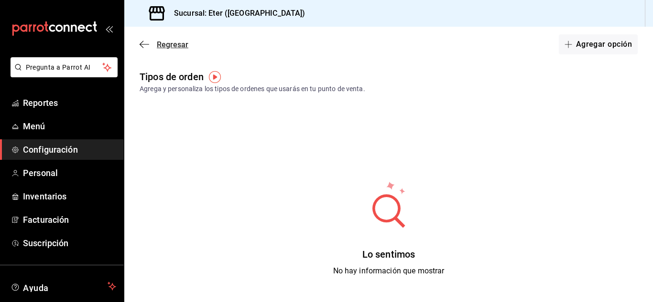
click at [147, 43] on icon "button" at bounding box center [145, 44] width 10 height 9
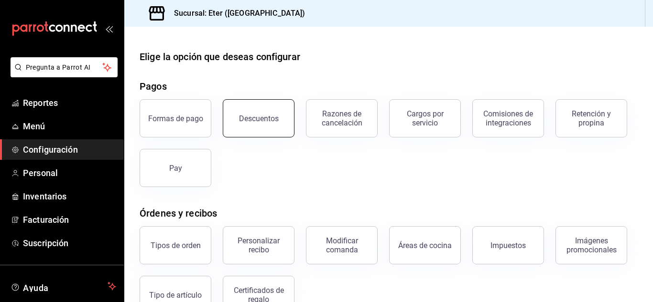
click at [255, 122] on div "Descuentos" at bounding box center [259, 118] width 40 height 9
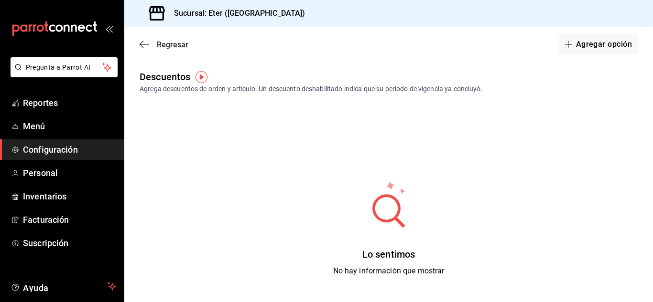
click at [144, 46] on icon "button" at bounding box center [145, 44] width 10 height 9
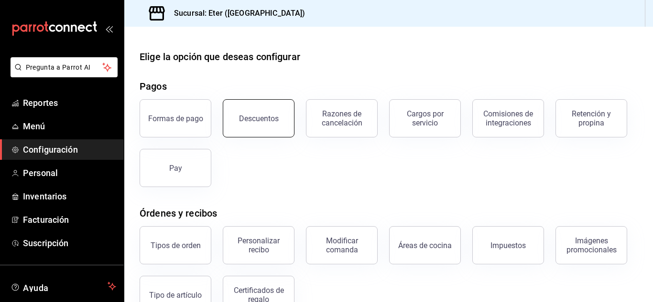
click at [228, 113] on button "Descuentos" at bounding box center [259, 118] width 72 height 38
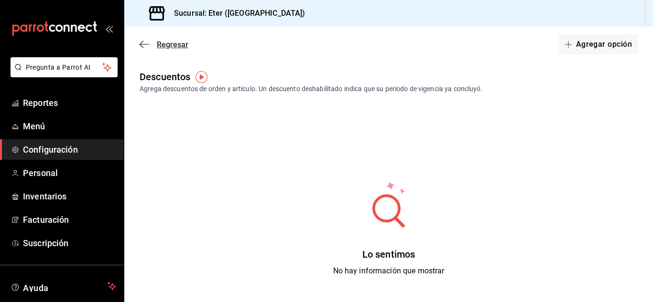
click at [141, 44] on icon "button" at bounding box center [145, 44] width 10 height 0
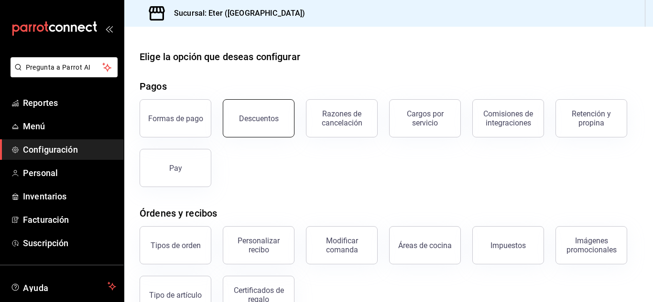
click at [248, 119] on div "Descuentos" at bounding box center [259, 118] width 40 height 9
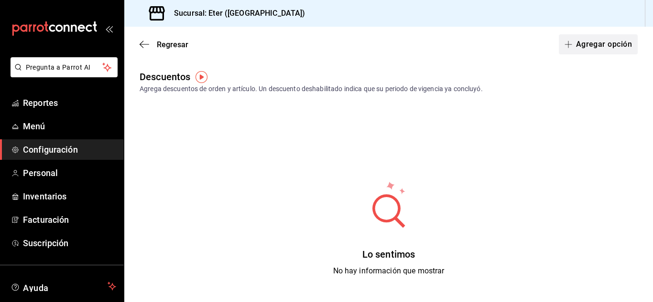
click at [586, 41] on button "Agregar opción" at bounding box center [597, 44] width 79 height 20
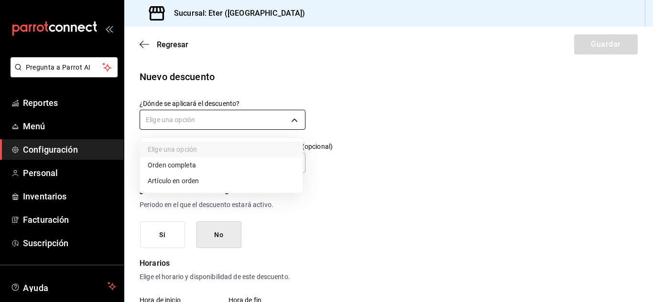
click at [290, 118] on body "Pregunta a Parrot AI Reportes Menú Configuración Personal Inventarios Facturaci…" at bounding box center [326, 151] width 653 height 302
click at [290, 118] on div at bounding box center [326, 151] width 653 height 302
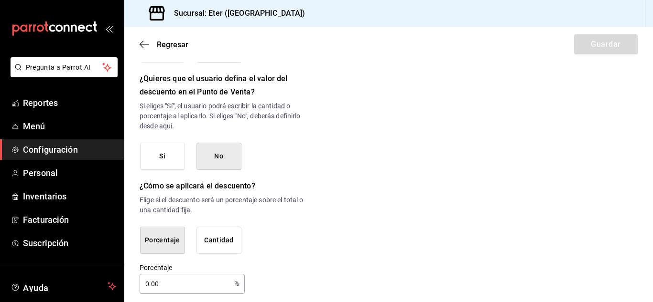
scroll to position [517, 0]
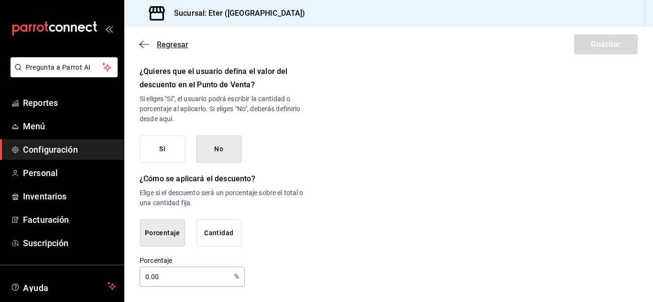
click at [145, 42] on icon "button" at bounding box center [145, 44] width 10 height 9
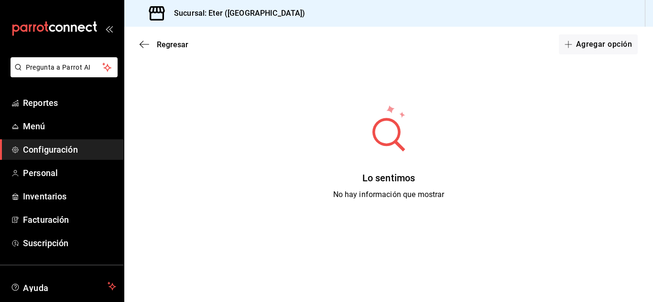
scroll to position [76, 0]
click at [145, 43] on icon "button" at bounding box center [145, 44] width 10 height 9
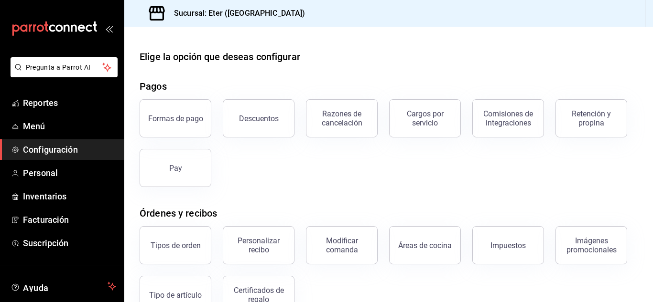
scroll to position [48, 0]
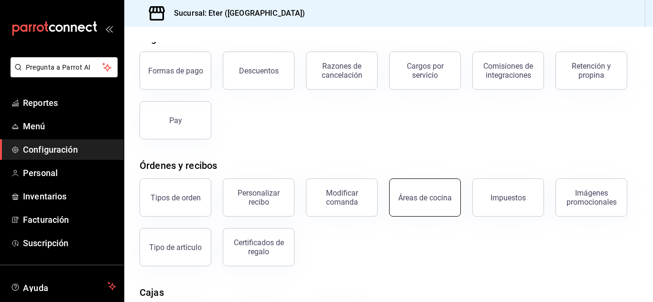
click at [437, 202] on button "Áreas de cocina" at bounding box center [425, 198] width 72 height 38
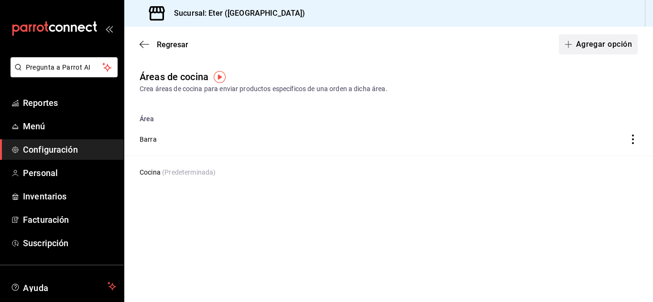
click at [590, 50] on button "Agregar opción" at bounding box center [597, 44] width 79 height 20
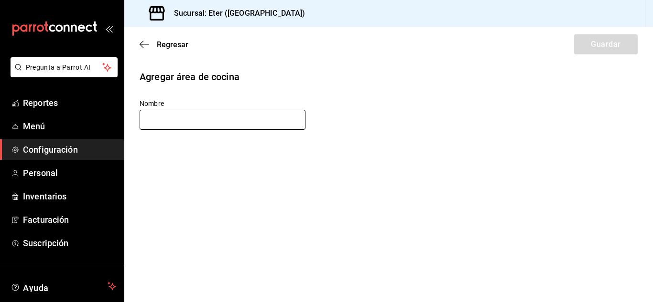
click at [167, 118] on input "text" at bounding box center [223, 120] width 166 height 20
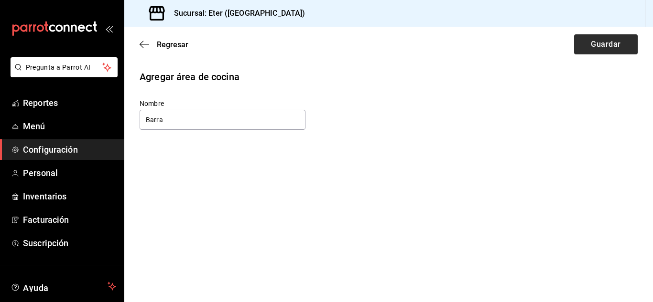
type input "Barra"
click at [631, 38] on button "Guardar" at bounding box center [606, 44] width 64 height 20
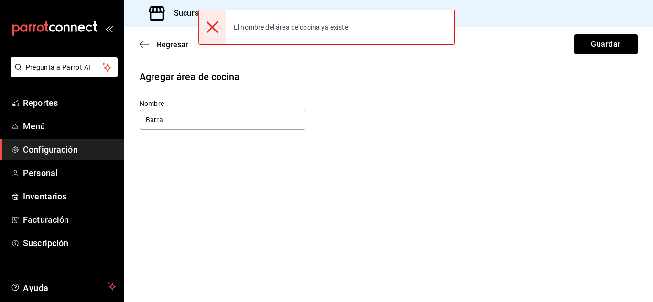
click at [211, 32] on icon at bounding box center [211, 26] width 11 height 11
click at [152, 49] on div "Regresar Guardar" at bounding box center [388, 44] width 528 height 35
click at [144, 42] on icon "button" at bounding box center [145, 44] width 10 height 9
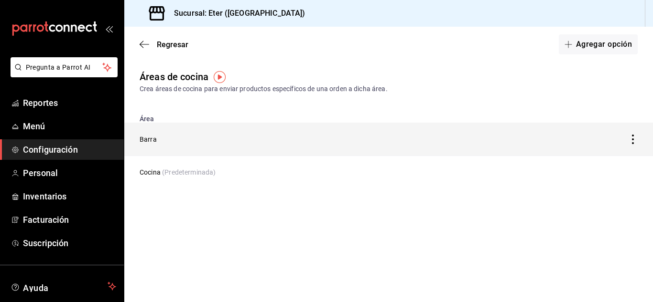
click at [636, 140] on icon "discountsTable" at bounding box center [633, 140] width 10 height 10
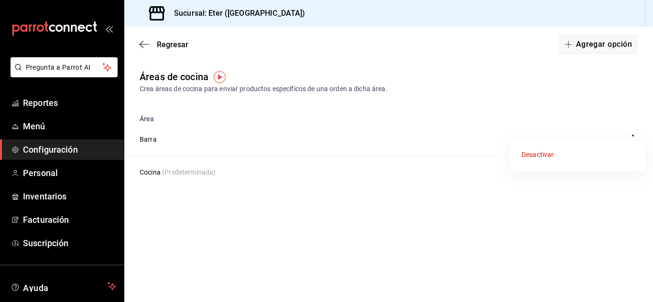
click at [545, 158] on div "Desactivar" at bounding box center [537, 155] width 32 height 10
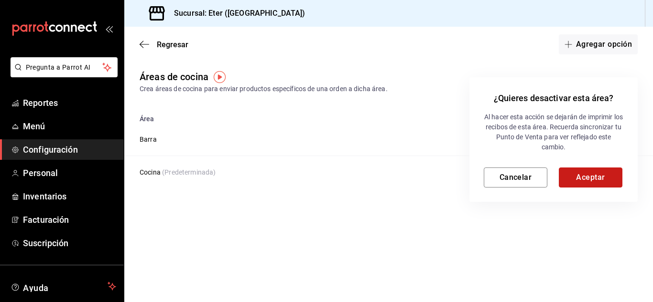
click at [581, 174] on button "Aceptar" at bounding box center [590, 178] width 64 height 20
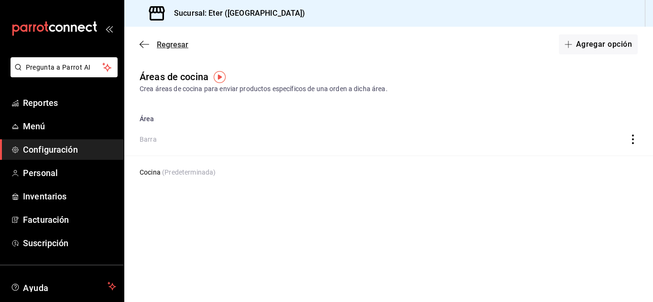
click at [148, 43] on icon "button" at bounding box center [145, 44] width 10 height 9
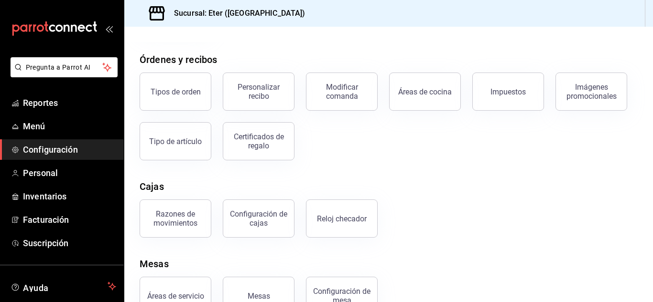
scroll to position [182, 0]
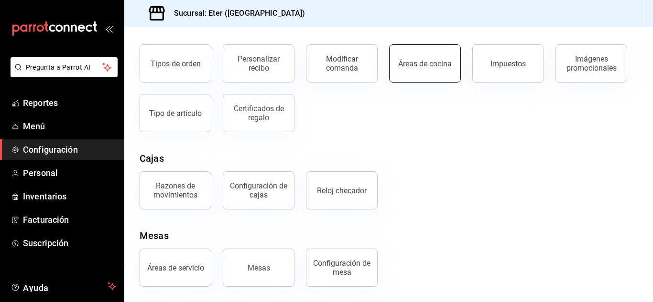
click at [416, 66] on div "Áreas de cocina" at bounding box center [425, 63] width 54 height 9
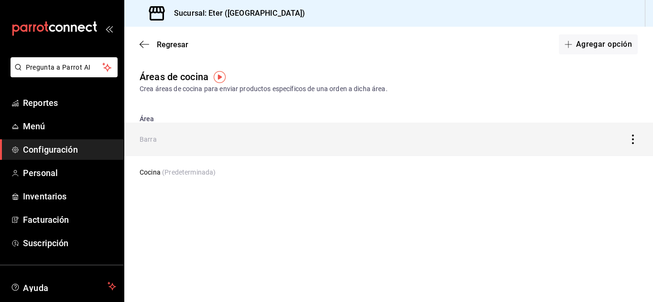
click at [634, 138] on icon "discountsTable" at bounding box center [633, 140] width 10 height 10
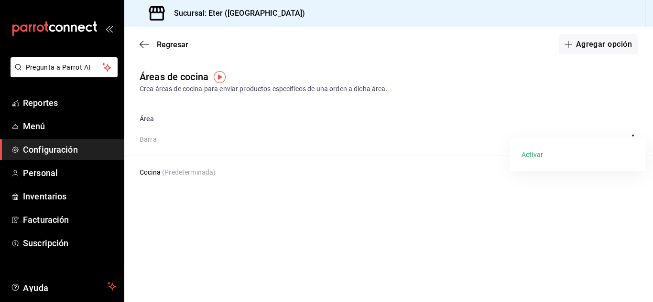
drag, startPoint x: 310, startPoint y: 233, endPoint x: 242, endPoint y: 202, distance: 75.0
click at [296, 233] on div at bounding box center [326, 151] width 653 height 302
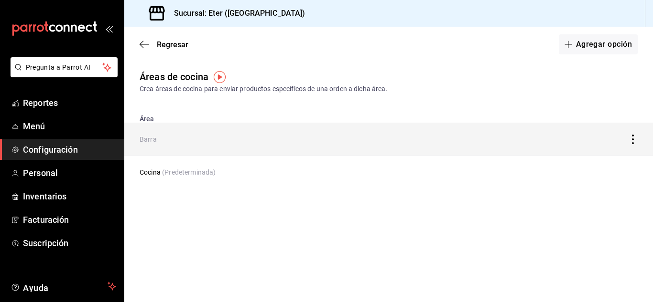
click at [151, 131] on td "Barra" at bounding box center [319, 139] width 391 height 33
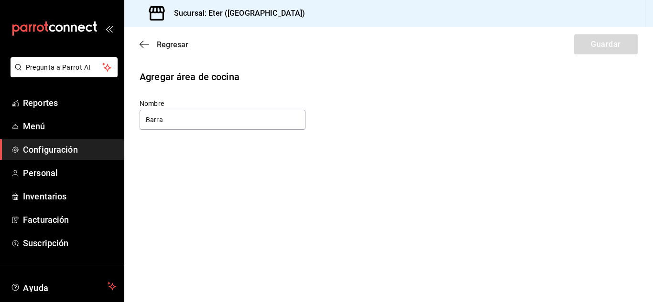
click at [143, 46] on icon "button" at bounding box center [145, 44] width 10 height 9
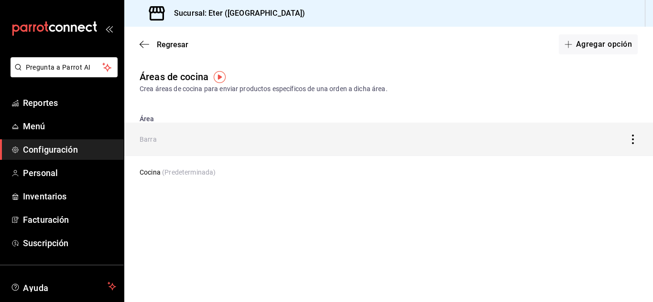
click at [634, 140] on icon "discountsTable" at bounding box center [633, 140] width 10 height 10
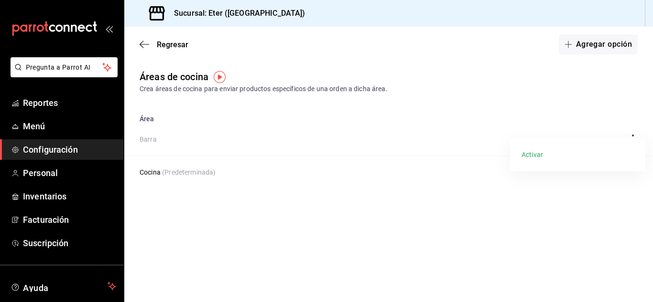
click at [542, 160] on li "Activar" at bounding box center [577, 154] width 135 height 25
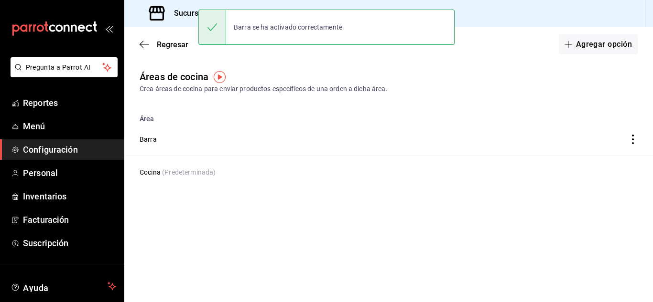
click at [353, 253] on main "Regresar Agregar opción Áreas de cocina Crea áreas de cocina para enviar produc…" at bounding box center [388, 165] width 528 height 276
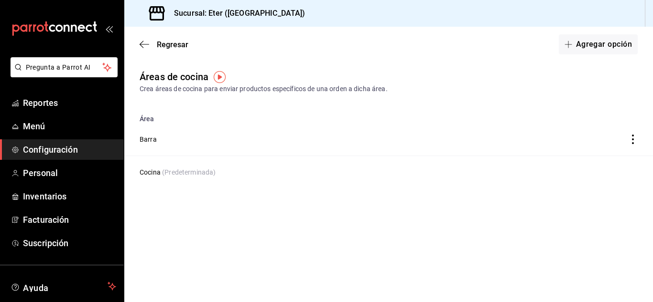
click at [150, 114] on th "Área" at bounding box center [319, 115] width 391 height 13
click at [68, 150] on span "Configuración" at bounding box center [69, 149] width 93 height 13
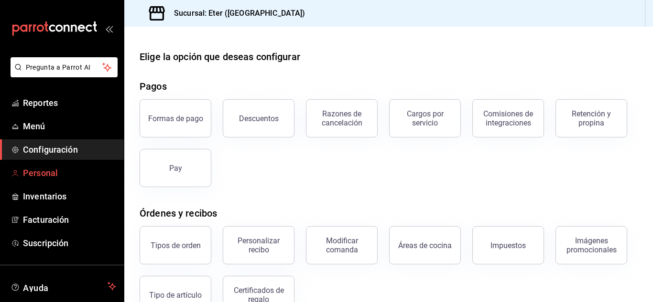
click at [48, 172] on span "Personal" at bounding box center [69, 173] width 93 height 13
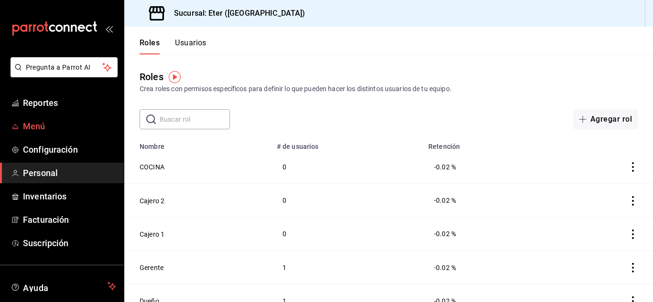
click at [43, 128] on span "Menú" at bounding box center [69, 126] width 93 height 13
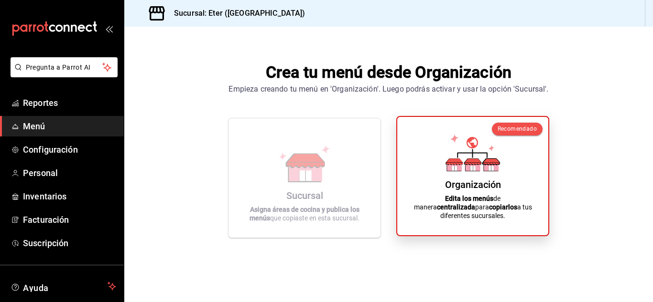
click at [522, 188] on div "Organización Edita los menús de manera centralizada para copiarlos a tus difere…" at bounding box center [472, 176] width 128 height 103
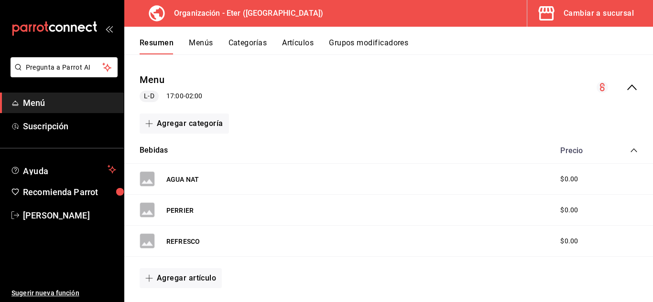
scroll to position [96, 0]
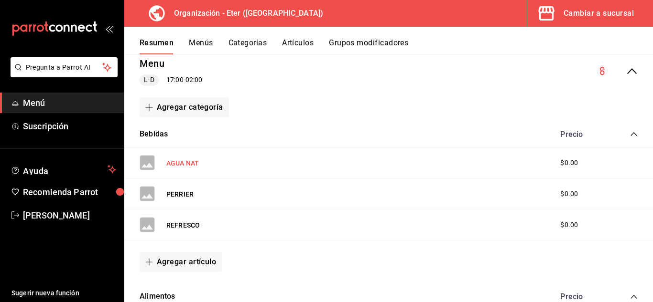
click at [188, 165] on button "AGUA NAT" at bounding box center [182, 164] width 32 height 10
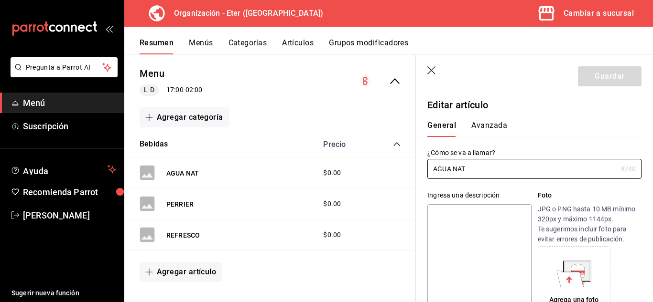
type input "$0.00"
click at [481, 124] on button "Avanzada" at bounding box center [489, 129] width 36 height 16
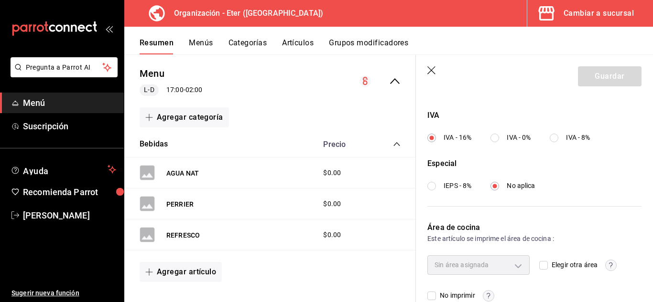
scroll to position [373, 0]
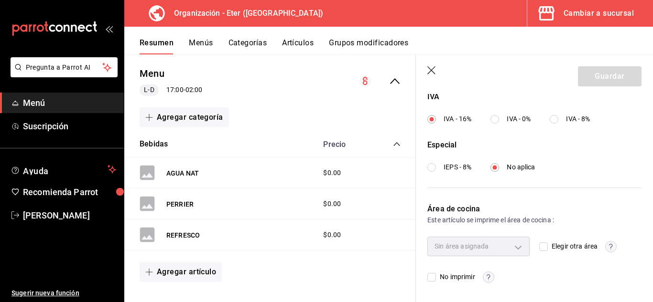
click at [539, 249] on input "Elegir otra área" at bounding box center [543, 247] width 9 height 9
click at [518, 244] on body "Pregunta a Parrot AI Menú Suscripción Ayuda Recomienda Parrot [PERSON_NAME] Sug…" at bounding box center [326, 151] width 653 height 302
click at [544, 245] on div at bounding box center [326, 151] width 653 height 302
click at [543, 247] on input "Elegir otra área" at bounding box center [543, 247] width 9 height 9
checkbox input "false"
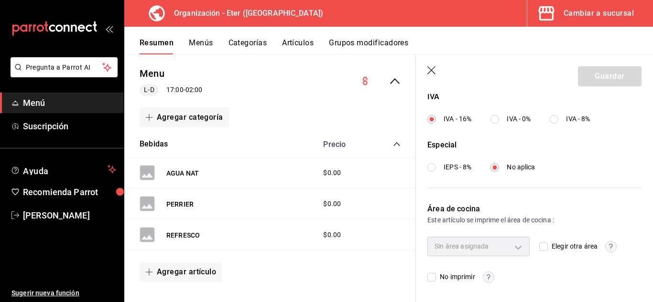
click at [607, 247] on circle "button" at bounding box center [610, 246] width 11 height 11
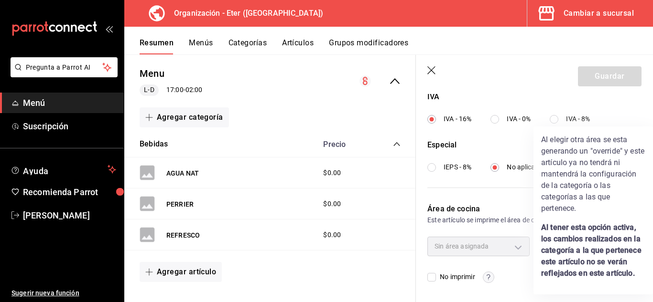
click at [483, 88] on div at bounding box center [326, 151] width 653 height 302
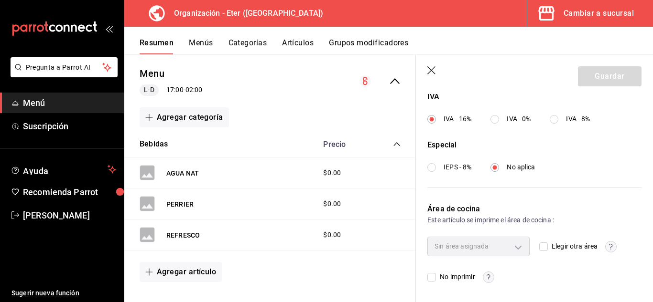
click at [485, 278] on circle "button" at bounding box center [488, 277] width 11 height 11
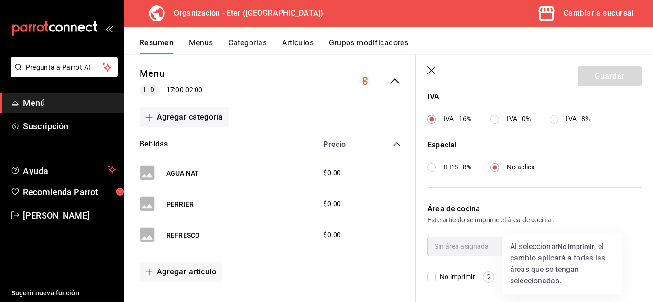
click at [492, 266] on div at bounding box center [326, 151] width 653 height 302
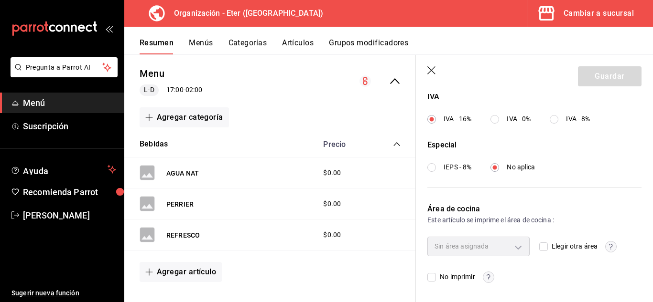
click at [525, 216] on div "Este artículo se imprime el área de cocina :" at bounding box center [534, 220] width 214 height 11
click at [597, 11] on div "Cambiar a sucursal" at bounding box center [598, 13] width 70 height 13
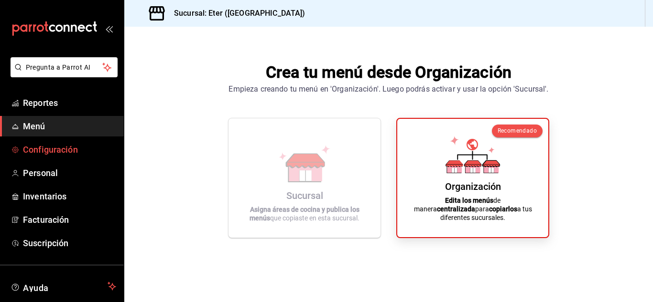
click at [82, 148] on span "Configuración" at bounding box center [69, 149] width 93 height 13
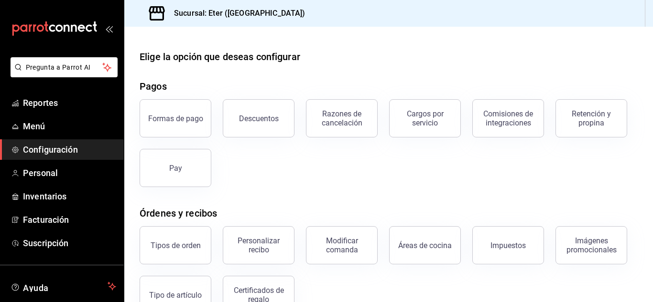
scroll to position [182, 0]
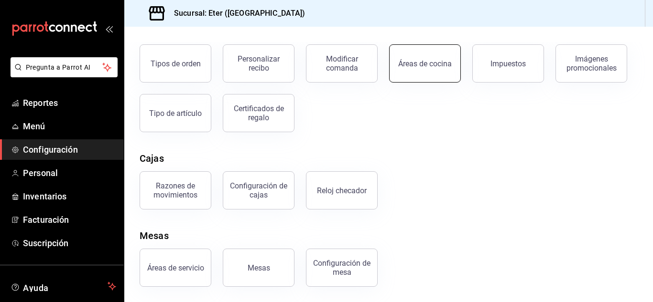
click at [427, 64] on div "Áreas de cocina" at bounding box center [425, 63] width 54 height 9
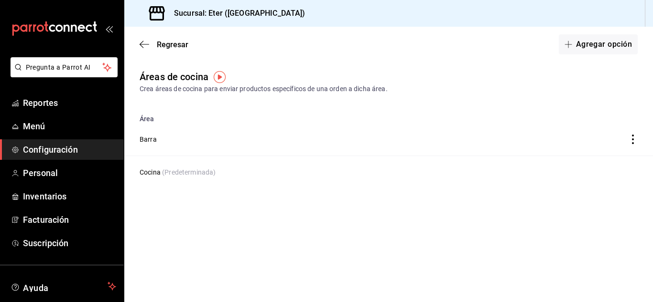
click at [218, 77] on img "button" at bounding box center [220, 77] width 12 height 12
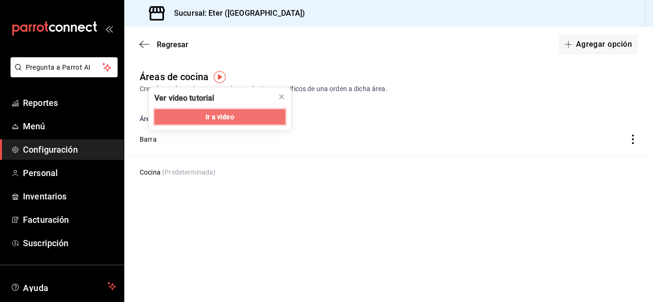
click at [241, 122] on button "Ir a video" at bounding box center [219, 116] width 131 height 15
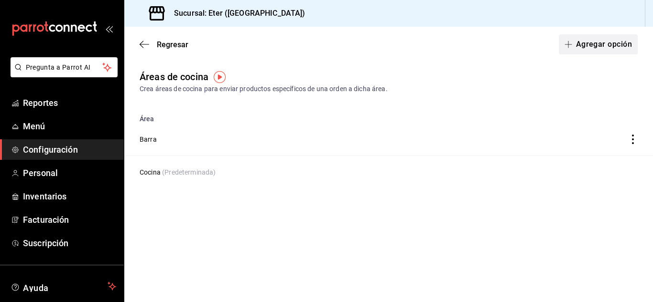
click at [594, 43] on button "Agregar opción" at bounding box center [597, 44] width 79 height 20
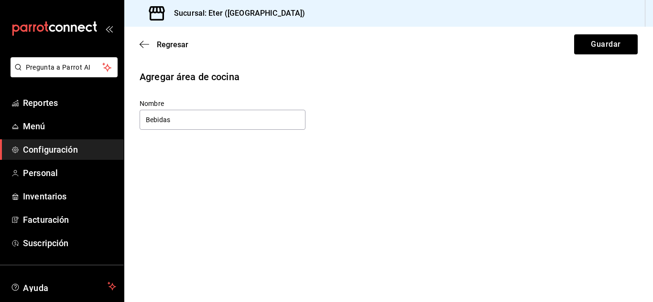
type input "Bebidas"
drag, startPoint x: 602, startPoint y: 32, endPoint x: 599, endPoint y: 35, distance: 5.1
click at [599, 34] on div "Regresar Guardar" at bounding box center [388, 44] width 528 height 35
click at [599, 42] on button "Guardar" at bounding box center [606, 44] width 64 height 20
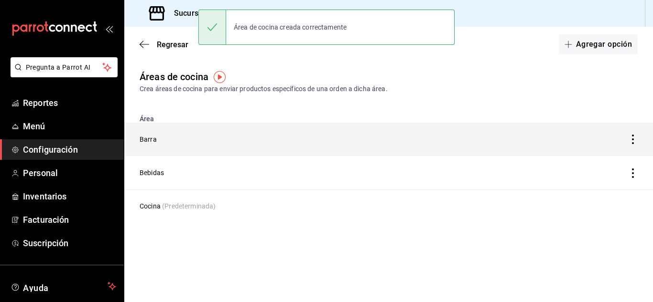
click at [630, 140] on icon "discountsTable" at bounding box center [633, 140] width 10 height 10
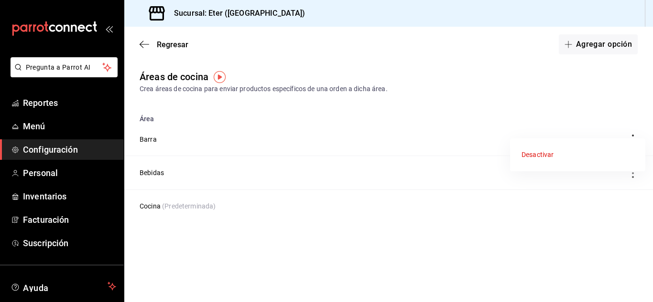
drag, startPoint x: 386, startPoint y: 259, endPoint x: 373, endPoint y: 259, distance: 13.4
click at [385, 259] on div at bounding box center [326, 151] width 653 height 302
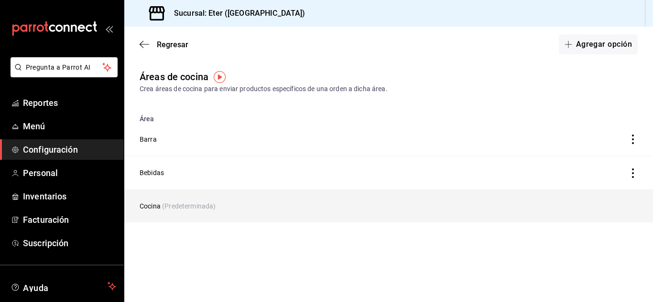
click at [208, 205] on span "(Predeterminada)" at bounding box center [189, 207] width 54 height 8
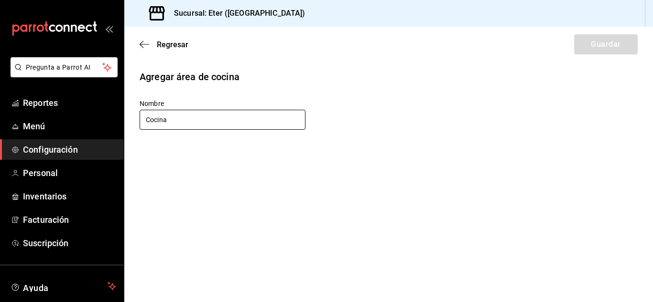
drag, startPoint x: 208, startPoint y: 205, endPoint x: 189, endPoint y: 124, distance: 83.1
click at [190, 127] on input "Cocina" at bounding box center [223, 120] width 166 height 20
click at [189, 123] on input "Cocina" at bounding box center [223, 120] width 166 height 20
click at [144, 41] on icon "button" at bounding box center [145, 44] width 10 height 9
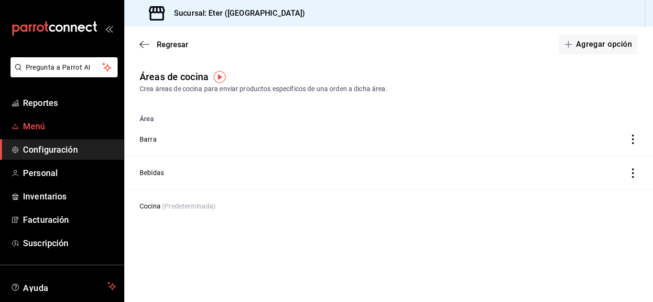
click at [47, 122] on span "Menú" at bounding box center [69, 126] width 93 height 13
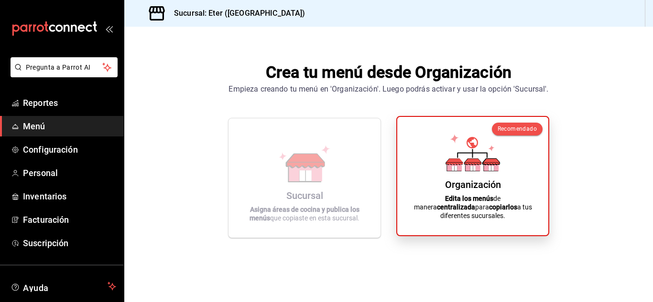
click at [511, 144] on div "Organización Edita los menús de manera centralizada para copiarlos a tus difere…" at bounding box center [472, 176] width 128 height 103
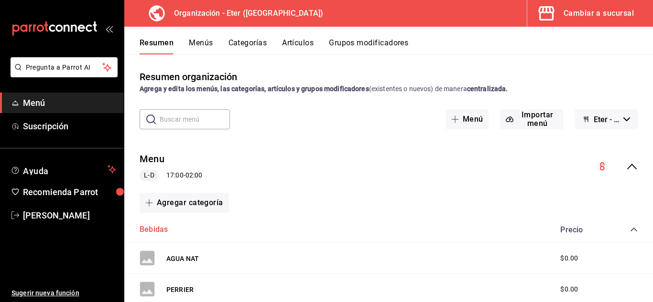
click at [152, 234] on button "Bebidas" at bounding box center [154, 230] width 28 height 11
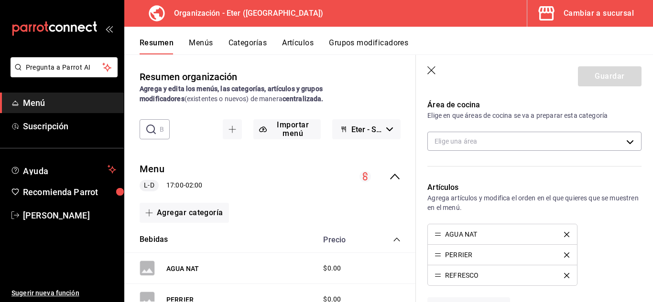
scroll to position [161, 0]
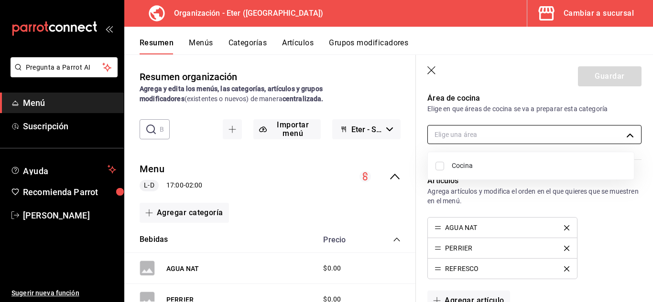
click at [622, 132] on body "Pregunta a Parrot AI Menú Suscripción Ayuda Recomienda Parrot [PERSON_NAME] Sug…" at bounding box center [326, 151] width 653 height 302
click at [606, 231] on div at bounding box center [326, 151] width 653 height 302
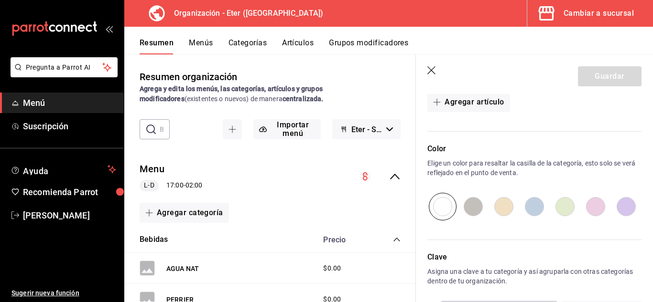
scroll to position [360, 0]
click at [437, 72] on icon "button" at bounding box center [432, 71] width 10 height 10
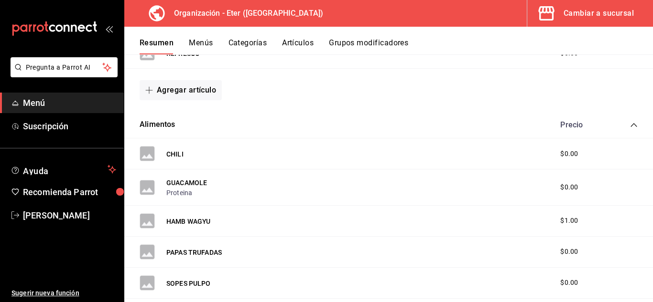
scroll to position [267, 0]
click at [630, 124] on icon "collapse-category-row" at bounding box center [634, 126] width 8 height 8
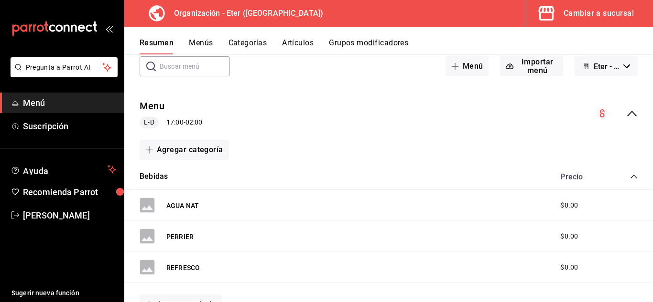
scroll to position [53, 0]
click at [630, 178] on icon "collapse-category-row" at bounding box center [634, 177] width 8 height 8
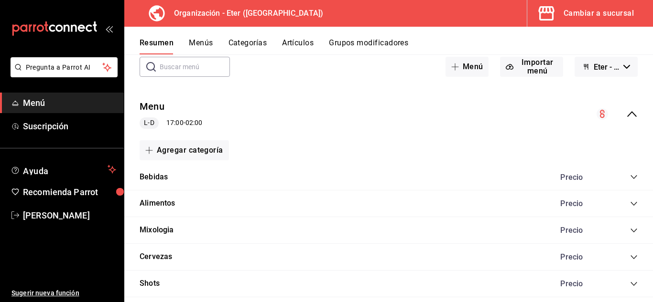
scroll to position [129, 0]
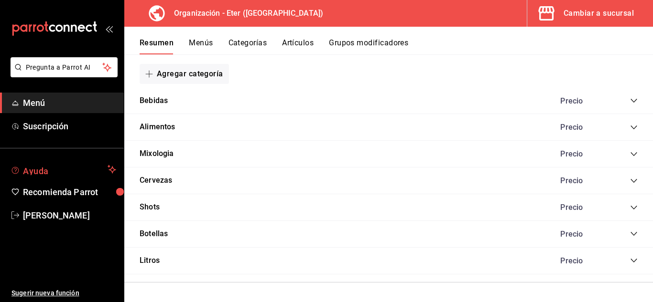
click at [87, 169] on span "Ayuda" at bounding box center [63, 169] width 81 height 11
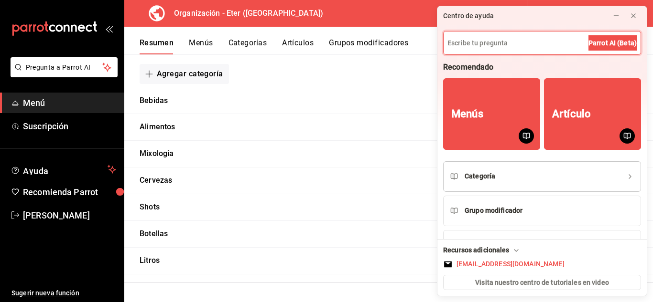
scroll to position [0, 0]
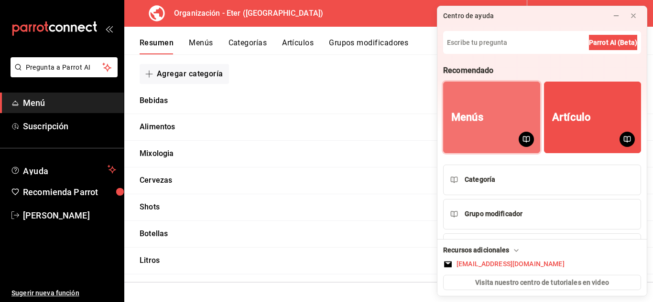
click at [522, 122] on button "Menús" at bounding box center [491, 118] width 97 height 72
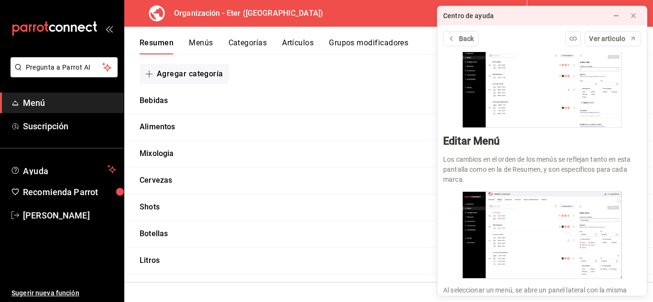
scroll to position [682, 0]
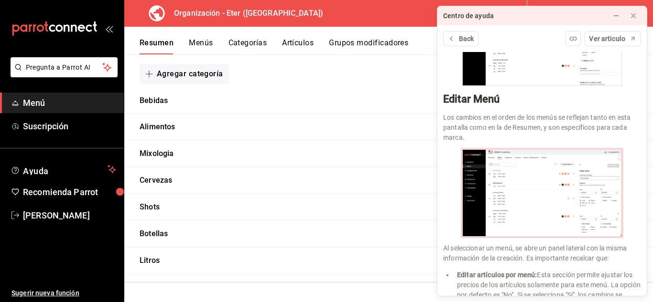
click at [567, 180] on img at bounding box center [542, 193] width 160 height 87
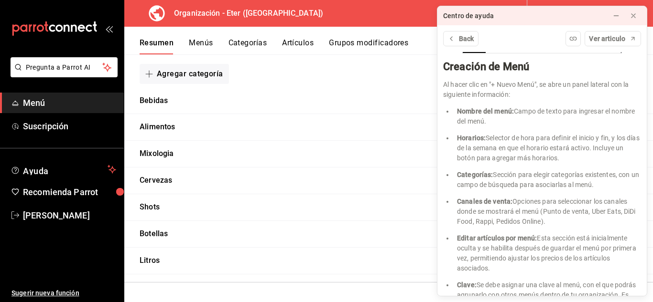
scroll to position [300, 0]
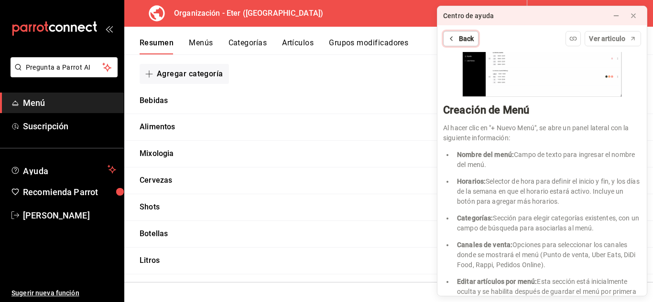
click at [472, 36] on span "Back" at bounding box center [466, 39] width 15 height 10
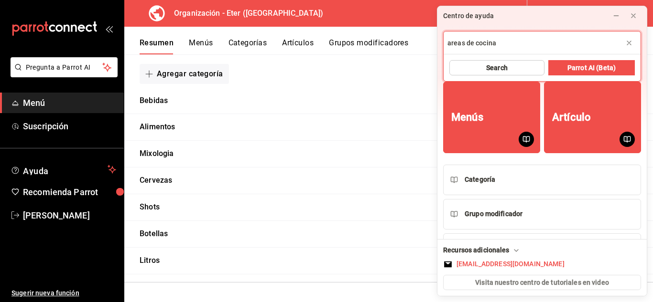
type input "areas de cocina"
click at [499, 64] on span "Search" at bounding box center [496, 68] width 21 height 10
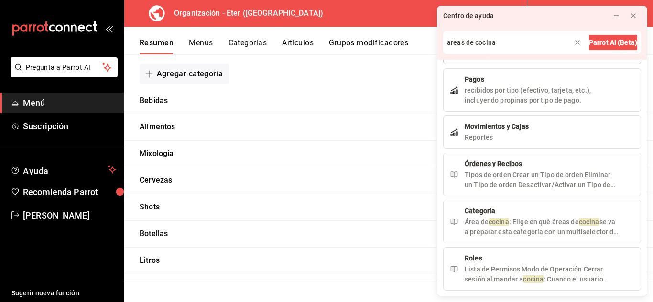
scroll to position [108, 0]
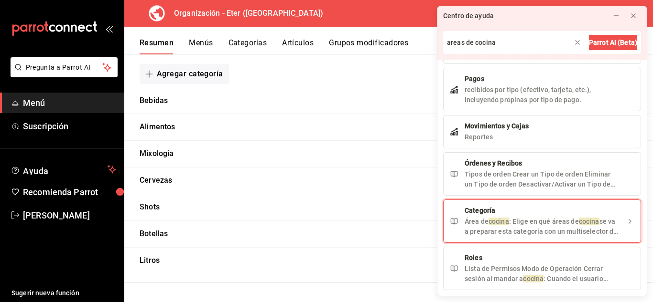
click at [541, 216] on div "Categoría Área de cocina : Elige en qué áreas de cocina se va a preparar esta c…" at bounding box center [541, 221] width 155 height 31
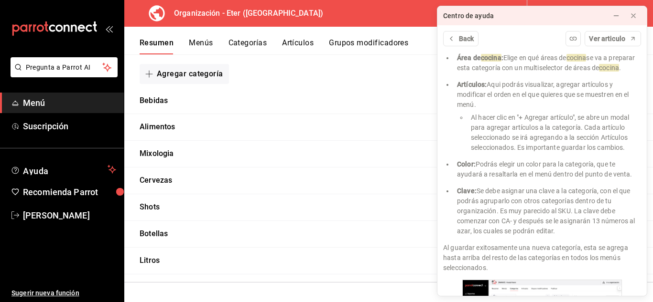
scroll to position [503, 0]
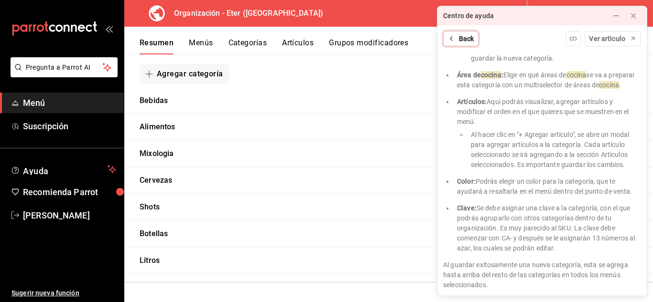
click at [465, 38] on span "Back" at bounding box center [466, 39] width 15 height 10
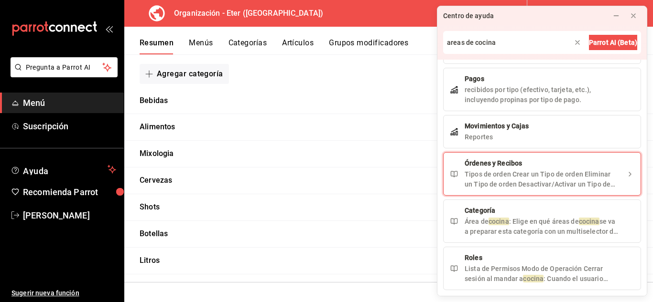
click at [538, 193] on button "Órdenes y Recibos Tipos de orden Crear un Tipo de orden Eliminar un Tipo de ord…" at bounding box center [542, 173] width 198 height 43
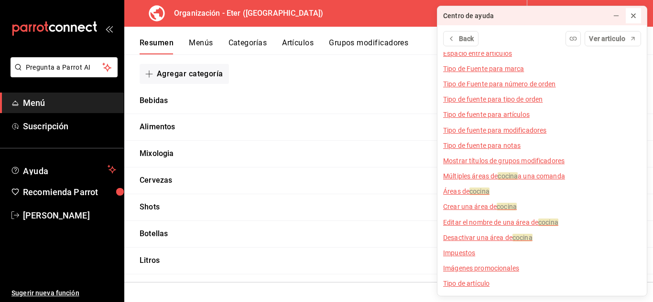
scroll to position [291, 0]
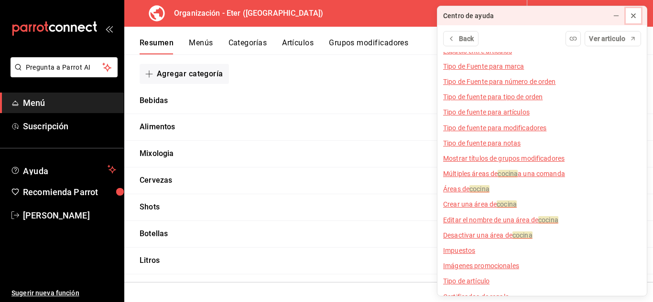
click at [636, 15] on icon at bounding box center [633, 16] width 8 height 8
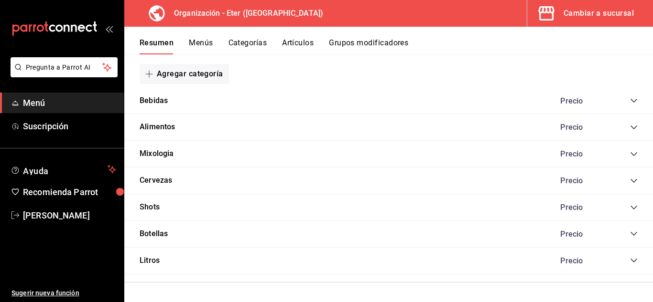
click at [592, 15] on div "Cambiar a sucursal" at bounding box center [598, 13] width 70 height 13
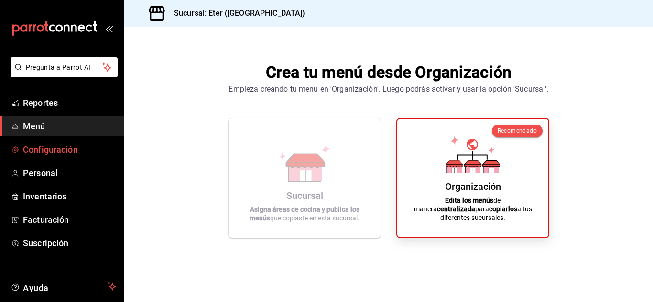
click at [51, 150] on span "Configuración" at bounding box center [69, 149] width 93 height 13
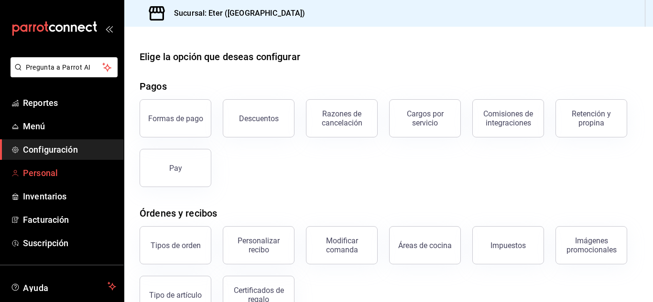
click at [48, 168] on span "Personal" at bounding box center [69, 173] width 93 height 13
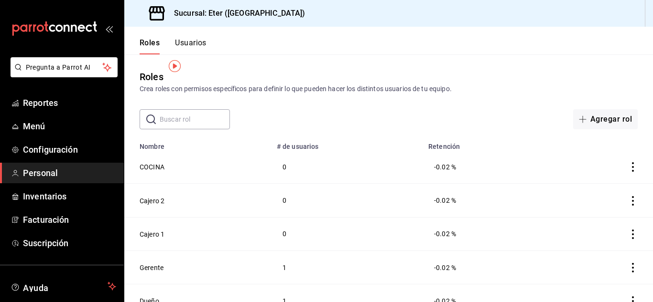
scroll to position [13, 0]
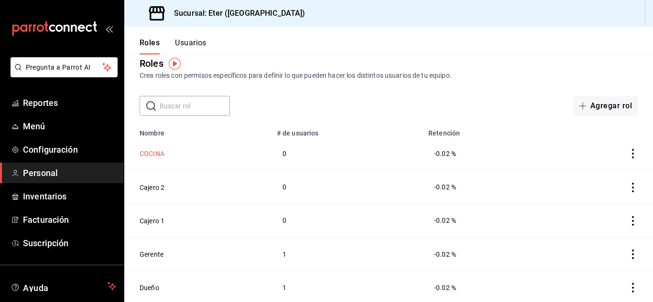
click at [155, 155] on button "COCINA" at bounding box center [152, 154] width 25 height 10
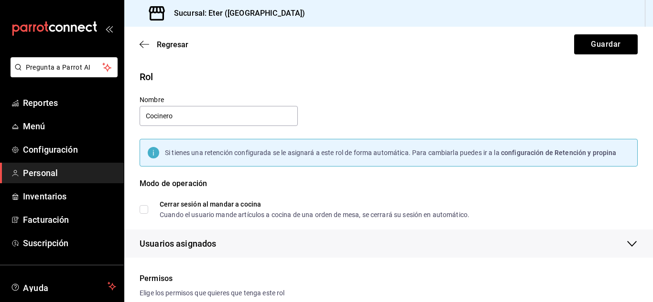
type input "Cocinero"
click at [378, 130] on div "Si tienes una retención configurada se le asignará a este rol de forma automáti…" at bounding box center [382, 147] width 509 height 39
click at [577, 43] on button "Guardar" at bounding box center [606, 44] width 64 height 20
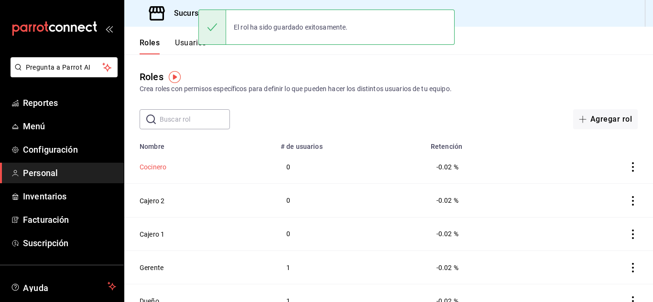
click at [143, 166] on button "Cocinero" at bounding box center [153, 167] width 27 height 10
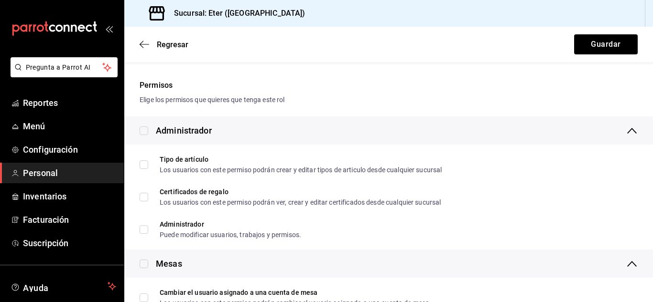
scroll to position [191, 0]
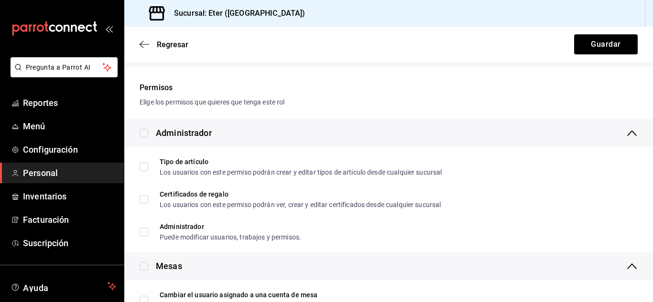
click at [286, 132] on div "Administrador" at bounding box center [388, 133] width 528 height 28
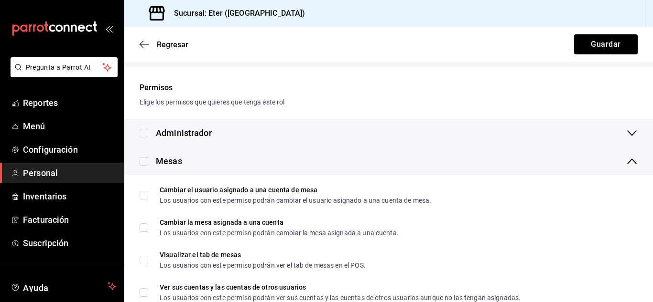
click at [270, 164] on div "Mesas" at bounding box center [388, 161] width 528 height 28
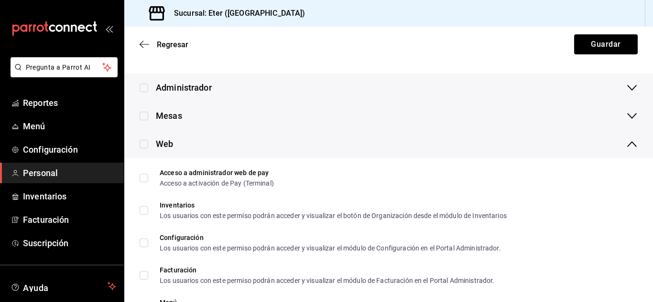
scroll to position [239, 0]
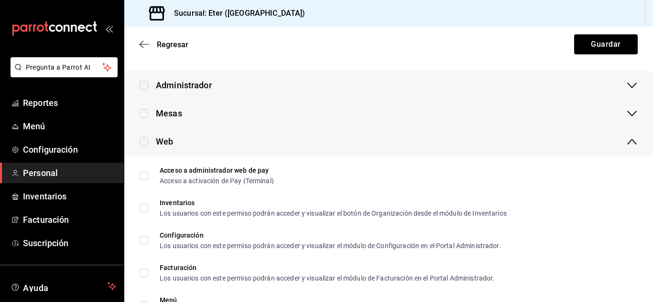
click at [270, 143] on div "Web" at bounding box center [388, 142] width 528 height 28
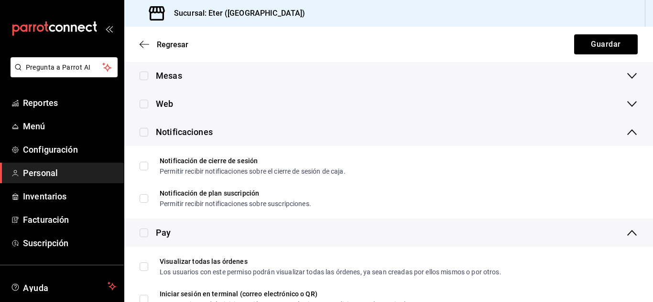
scroll to position [287, 0]
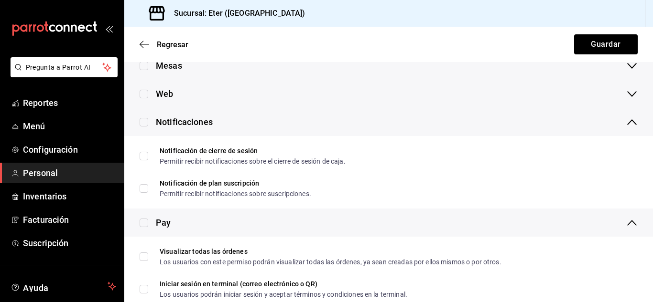
click at [230, 116] on div "Notificaciones" at bounding box center [388, 122] width 528 height 28
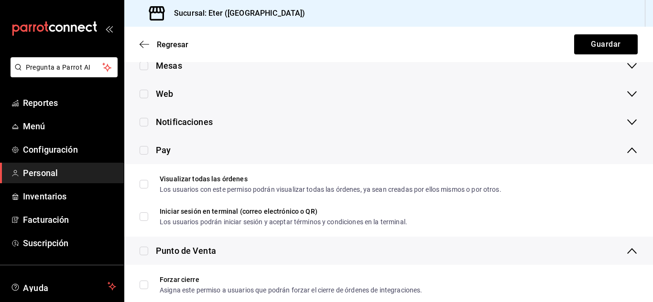
click at [211, 150] on div "Pay" at bounding box center [388, 150] width 528 height 28
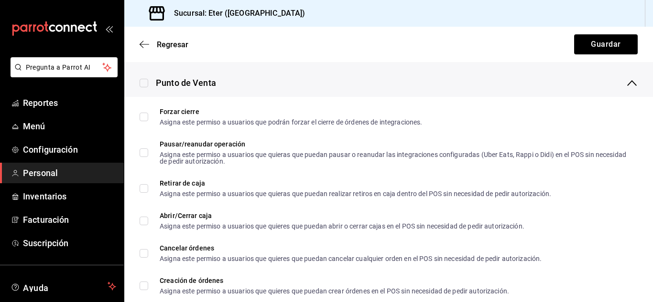
click at [235, 88] on div "Punto de Venta" at bounding box center [388, 83] width 528 height 28
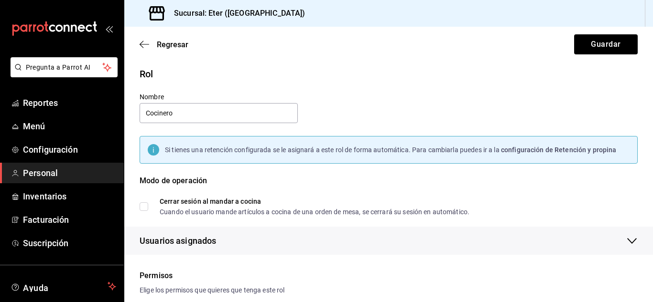
scroll to position [0, 0]
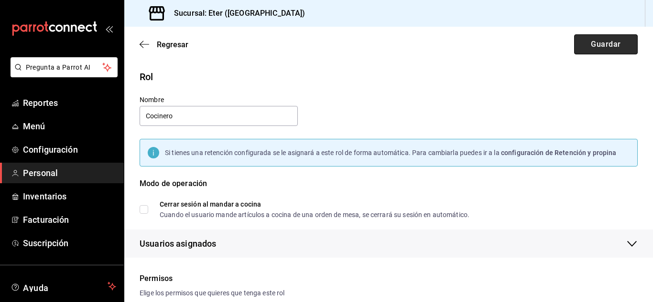
click at [598, 41] on button "Guardar" at bounding box center [606, 44] width 64 height 20
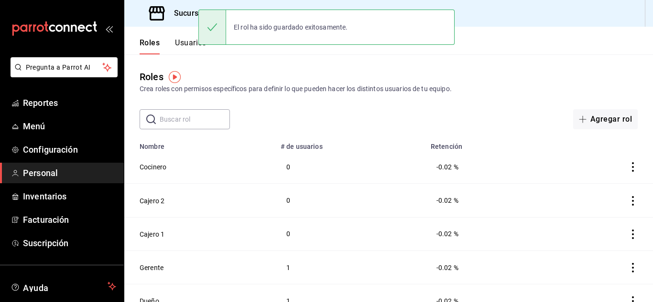
click at [187, 46] on button "Usuarios" at bounding box center [191, 46] width 32 height 16
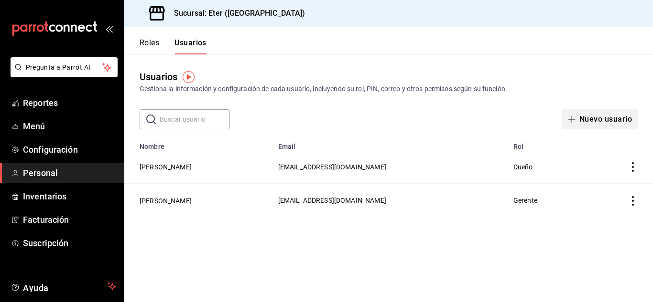
click at [594, 120] on button "Nuevo usuario" at bounding box center [599, 119] width 75 height 20
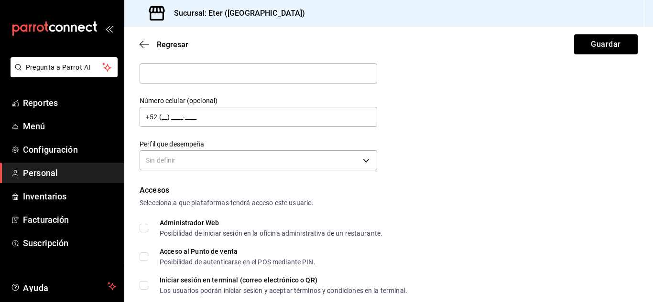
scroll to position [96, 0]
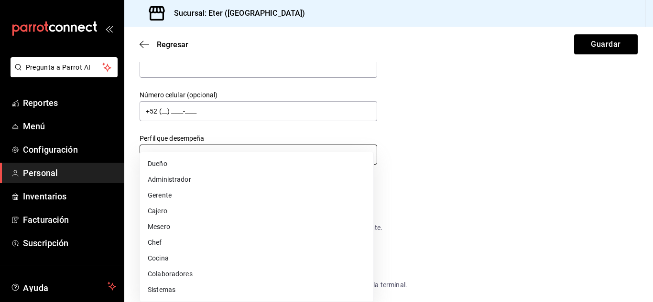
click at [250, 148] on body "Pregunta a Parrot AI Reportes Menú Configuración Personal Inventarios Facturaci…" at bounding box center [326, 151] width 653 height 302
click at [277, 254] on li "Cocina" at bounding box center [256, 259] width 233 height 16
type input "KITCHEN"
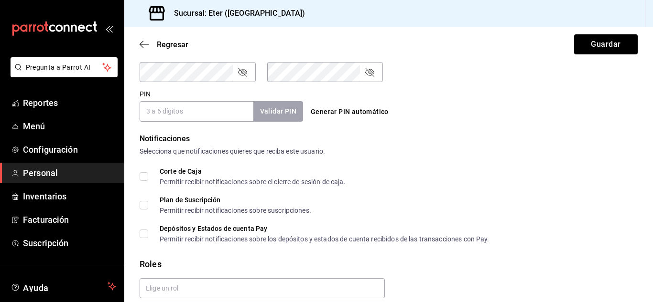
scroll to position [468, 0]
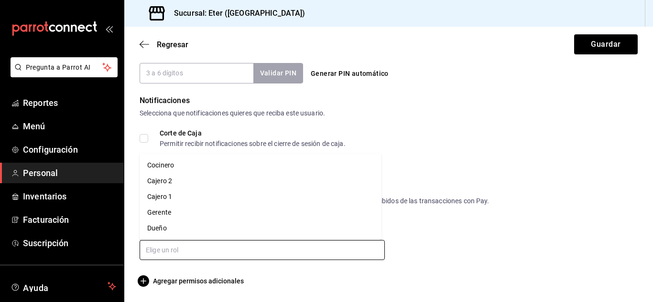
click at [155, 251] on input "text" at bounding box center [262, 250] width 245 height 20
click at [175, 168] on li "Cocinero" at bounding box center [261, 166] width 242 height 16
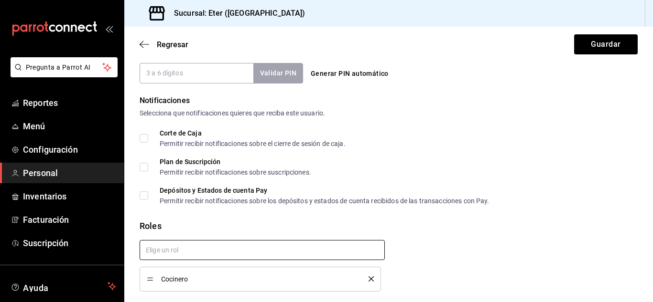
checkbox input "true"
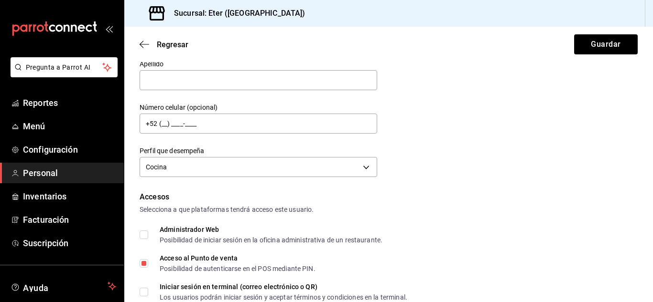
scroll to position [70, 0]
